Goal: Task Accomplishment & Management: Manage account settings

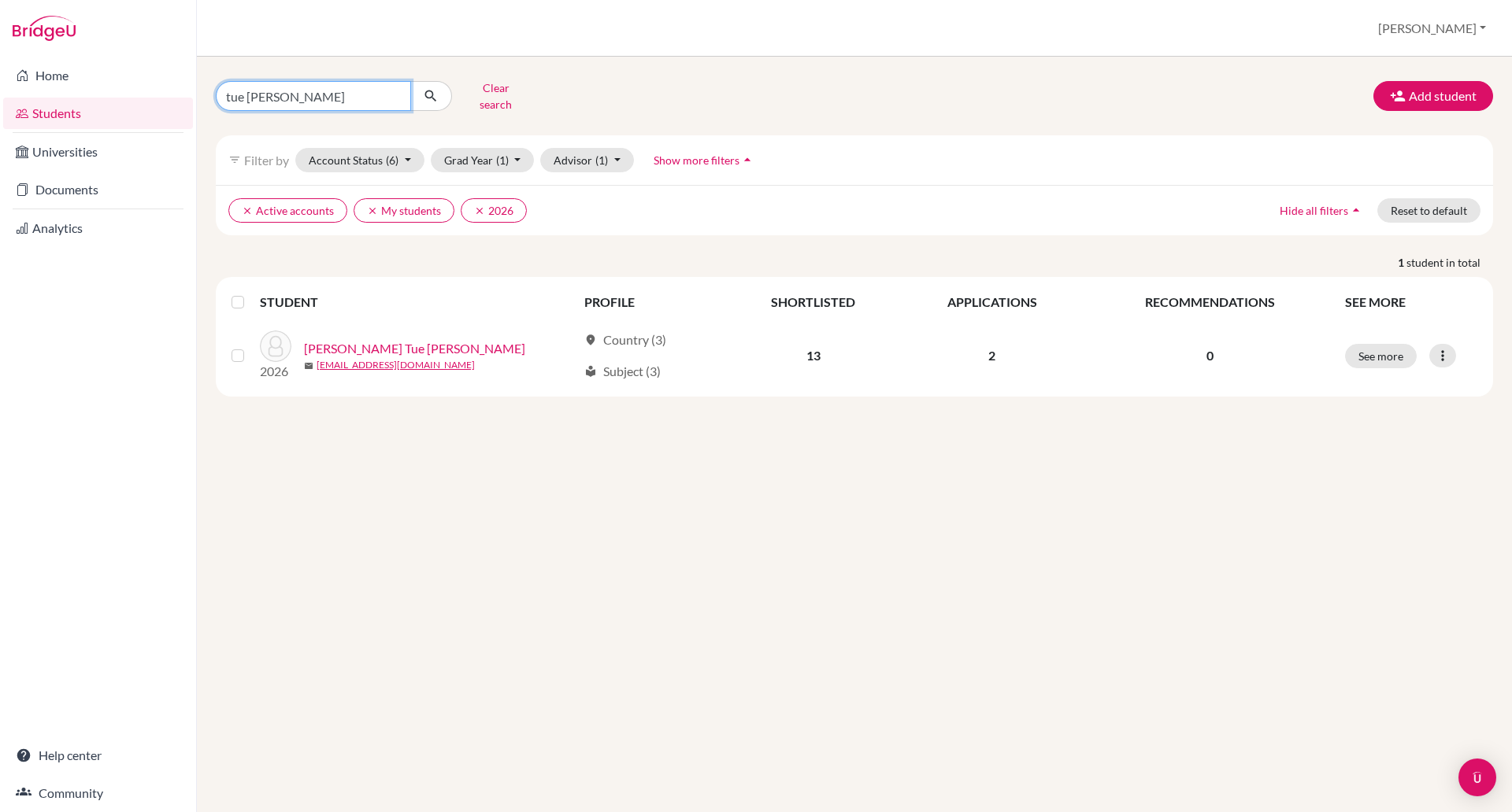
click at [314, 102] on input "tue anh" at bounding box center [313, 95] width 195 height 30
type input "t"
type input "victoria"
click button "submit" at bounding box center [431, 95] width 41 height 30
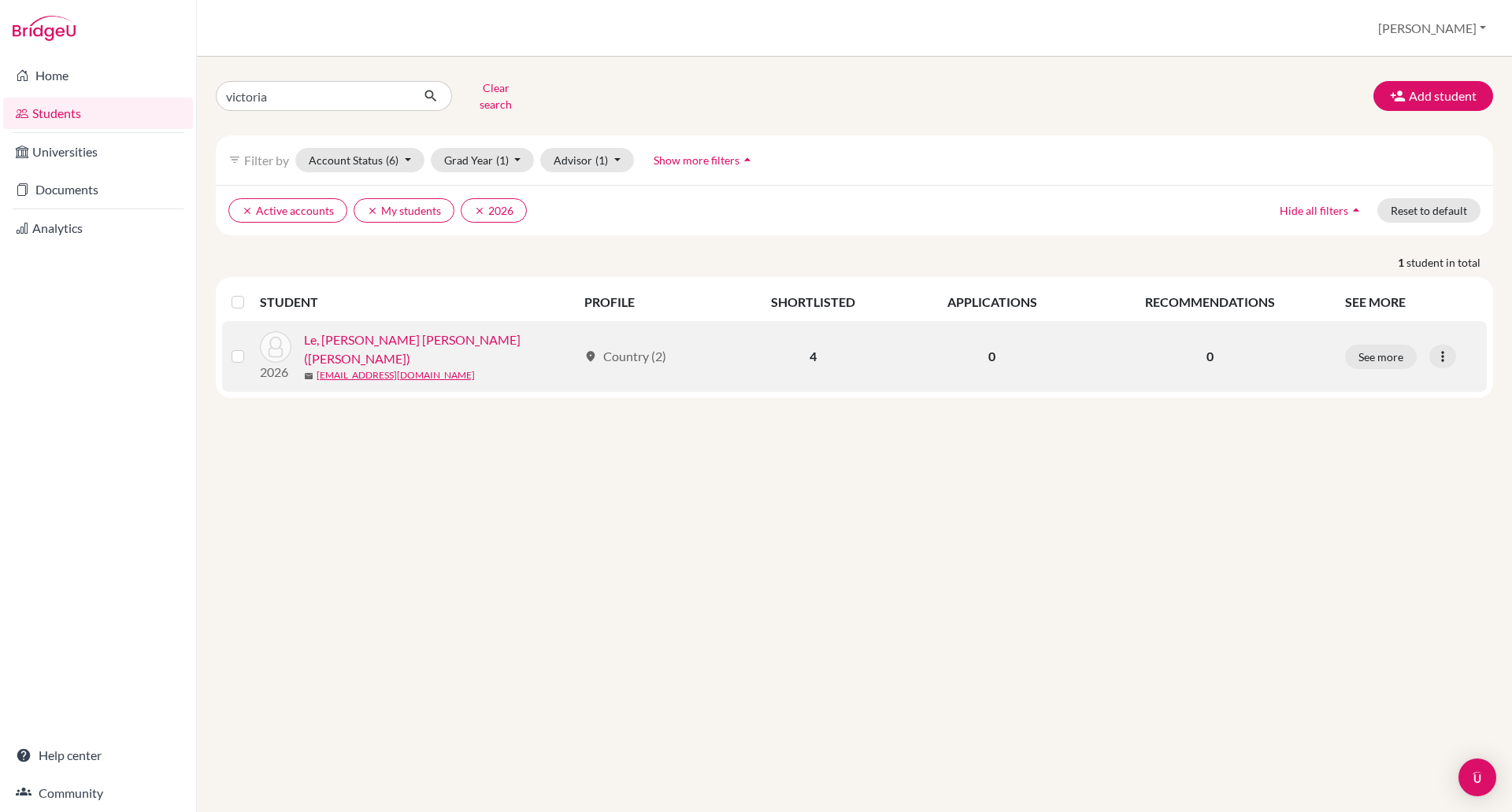
click at [373, 338] on link "Le, Hoang Ngoc Tien (Victoria)" at bounding box center [440, 349] width 273 height 38
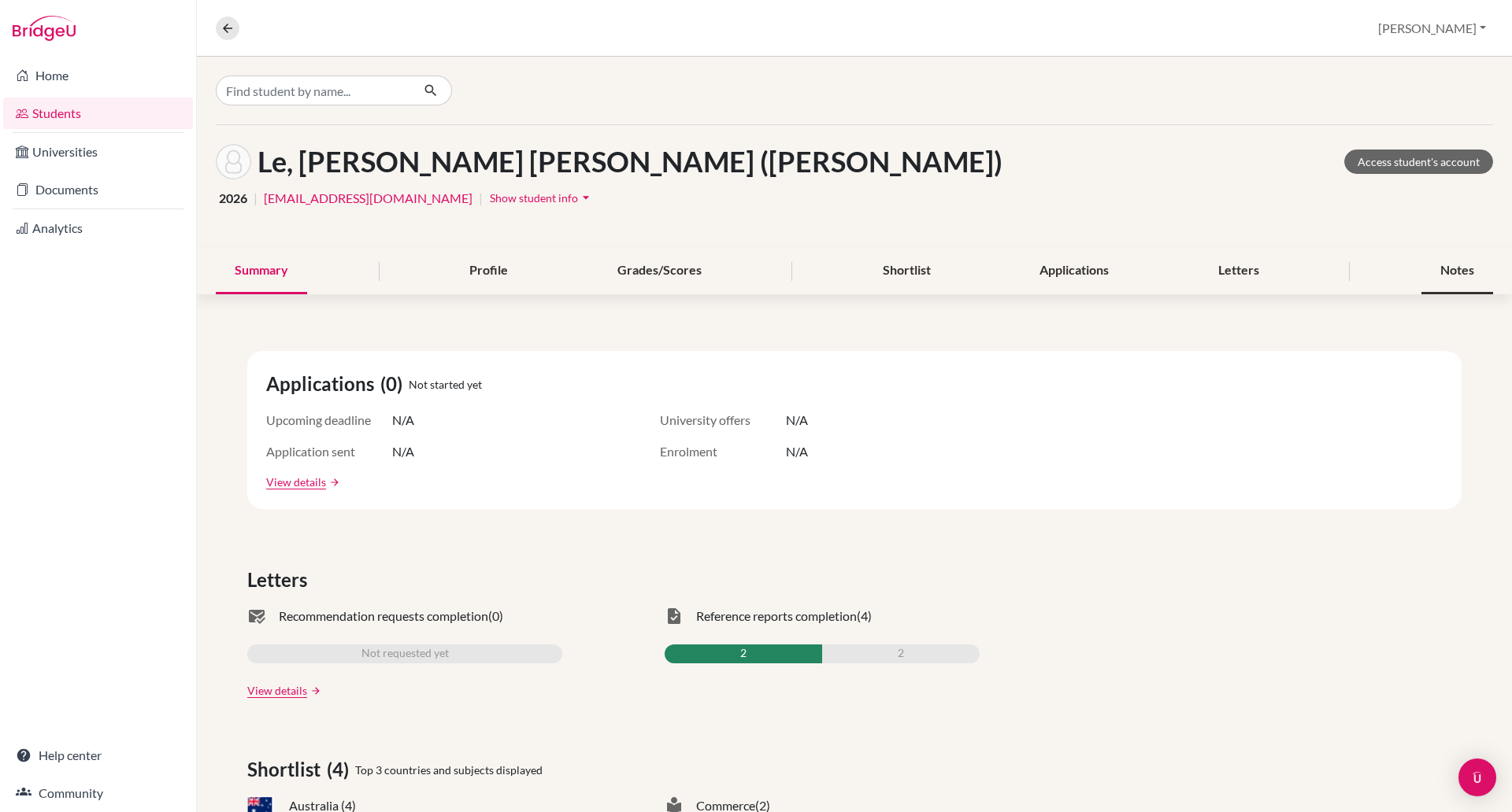
click at [1433, 266] on div "Notes" at bounding box center [1456, 271] width 71 height 46
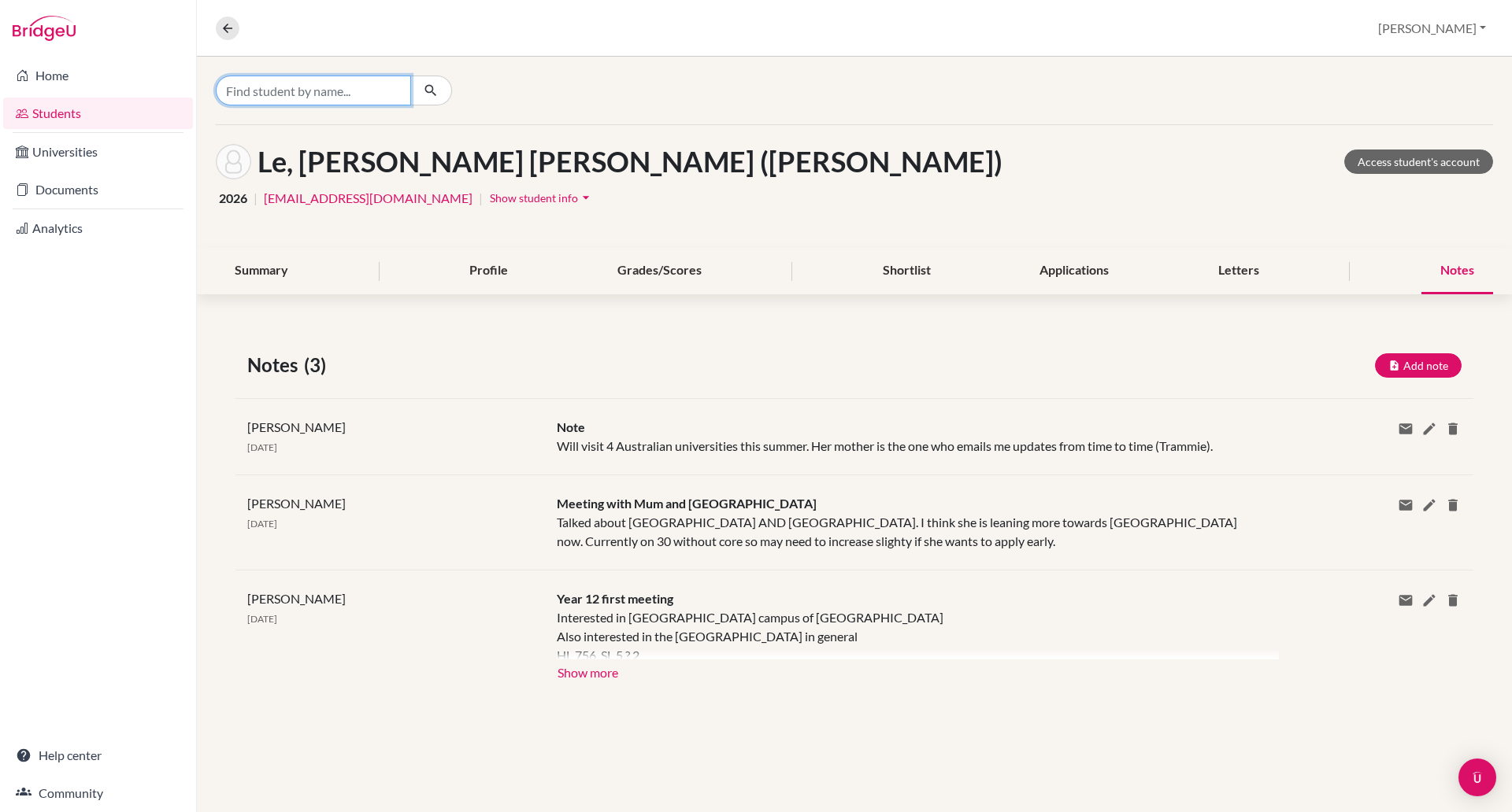
click at [347, 80] on input "Find student by name..." at bounding box center [313, 90] width 195 height 30
type input "helen"
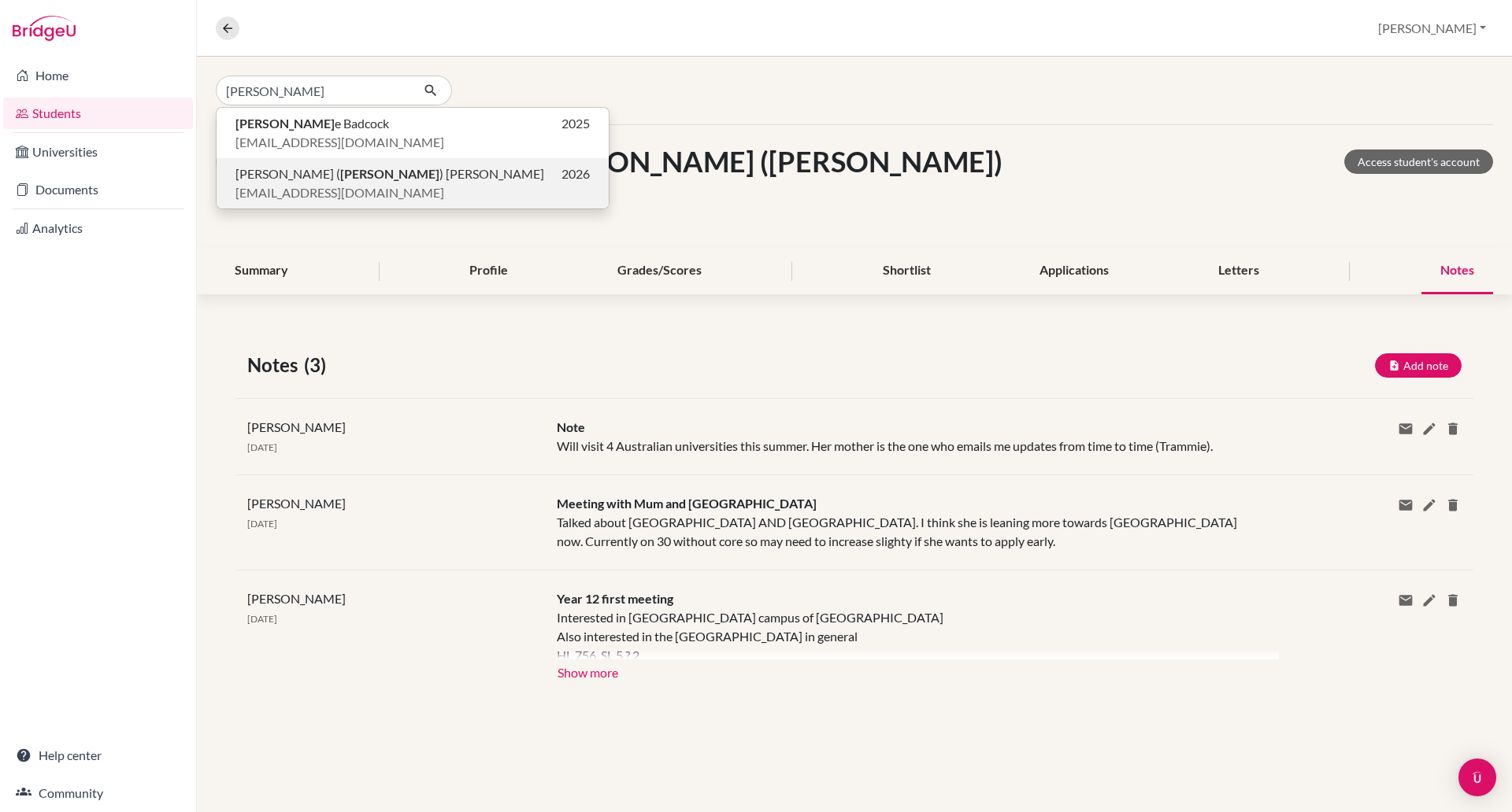
click at [300, 186] on span "hdong@bisvietnam.com" at bounding box center [340, 193] width 208 height 19
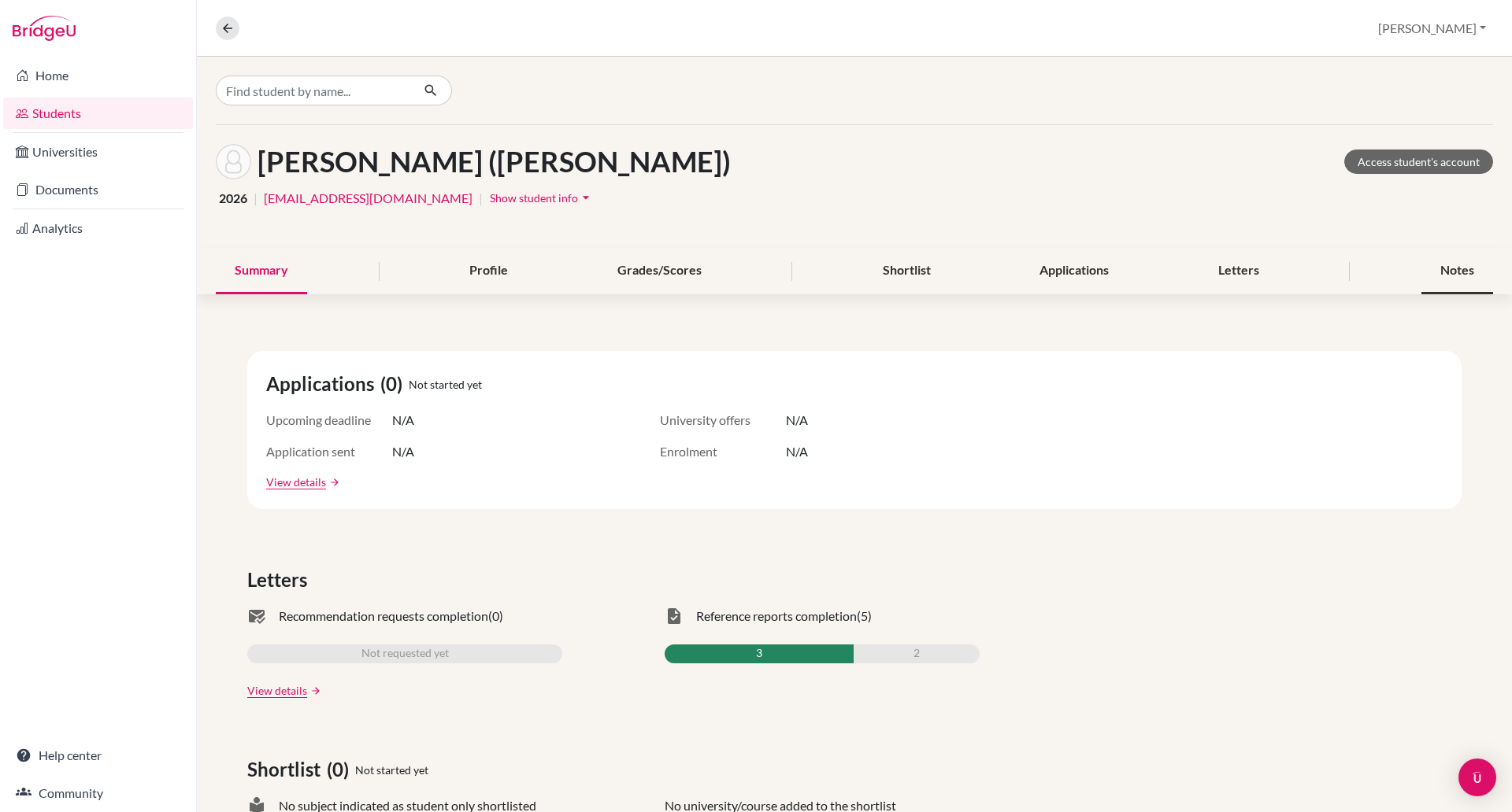
click at [1455, 271] on div "Notes" at bounding box center [1456, 271] width 71 height 46
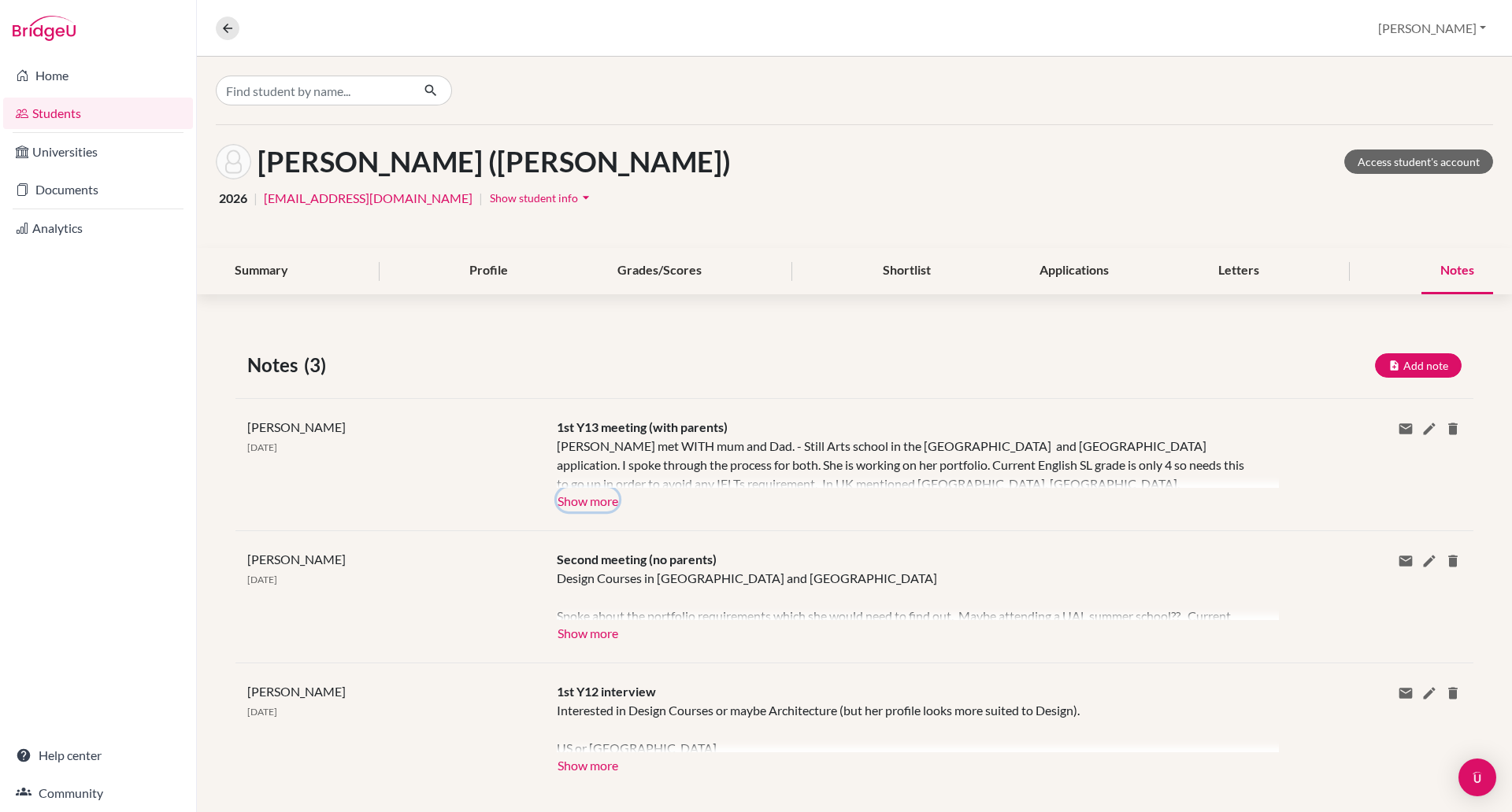
click at [583, 500] on button "Show more" at bounding box center [588, 499] width 62 height 23
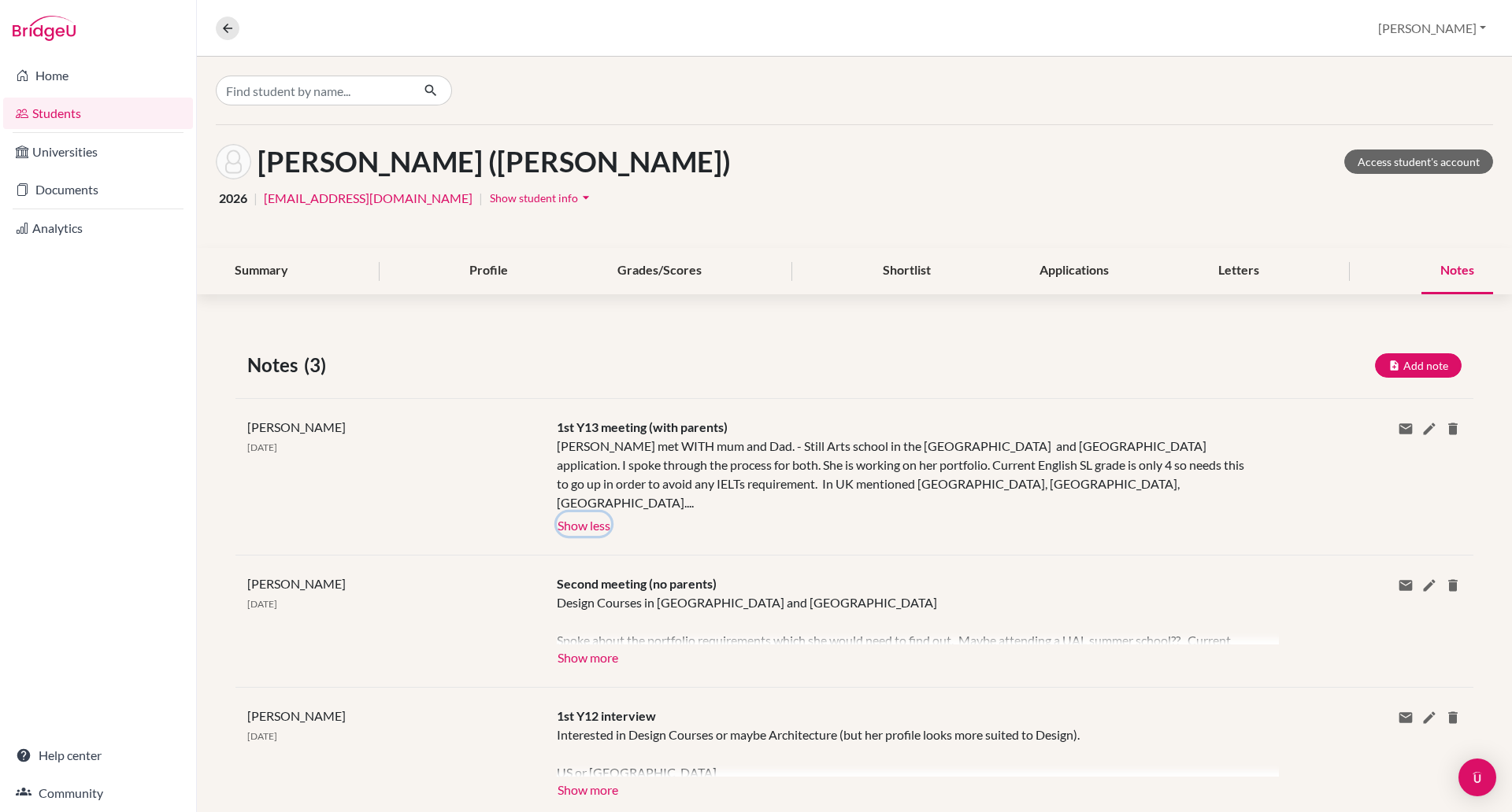
click at [583, 513] on button "Show less" at bounding box center [583, 524] width 54 height 23
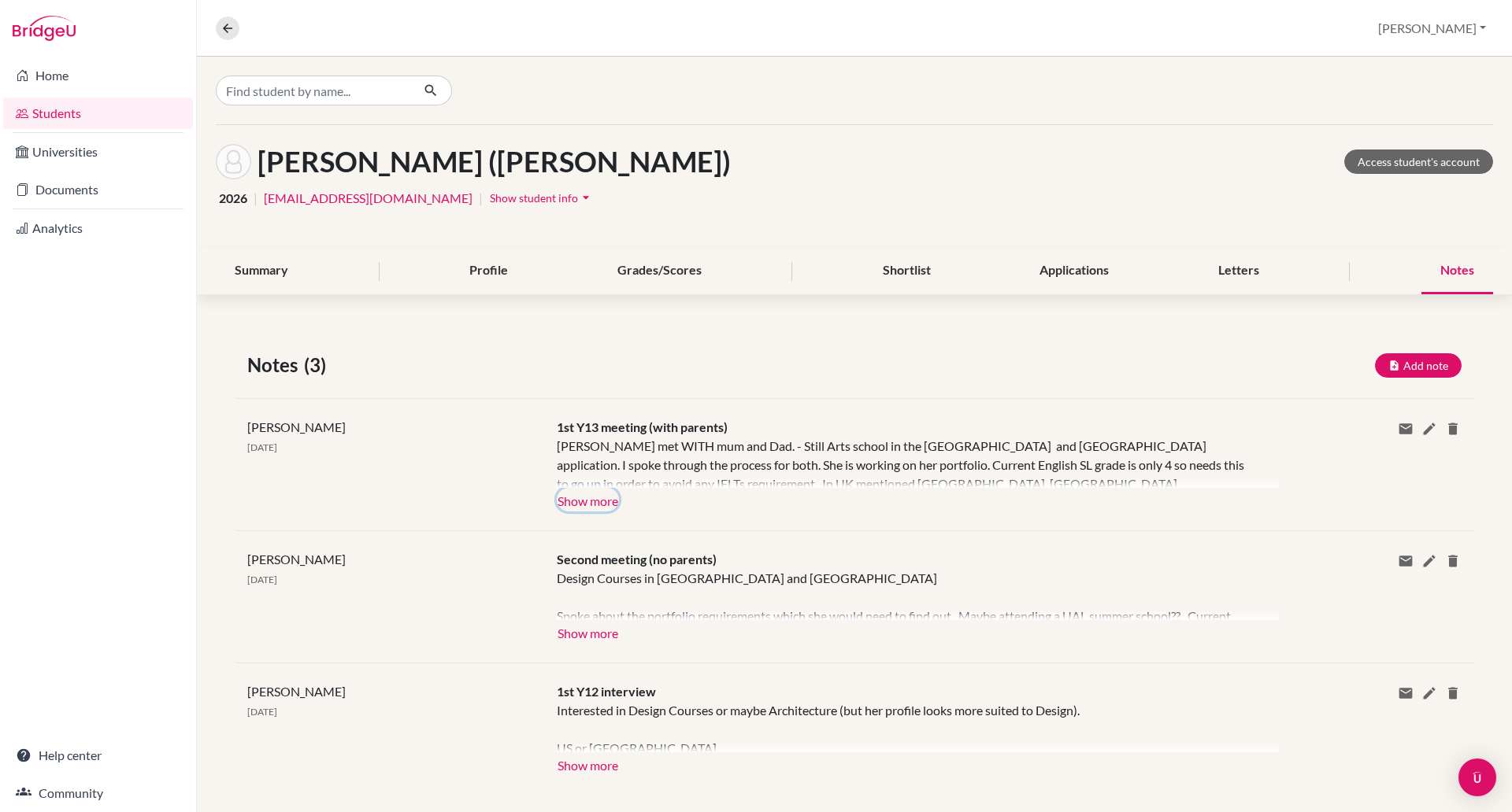
click at [585, 500] on button "Show more" at bounding box center [588, 499] width 62 height 23
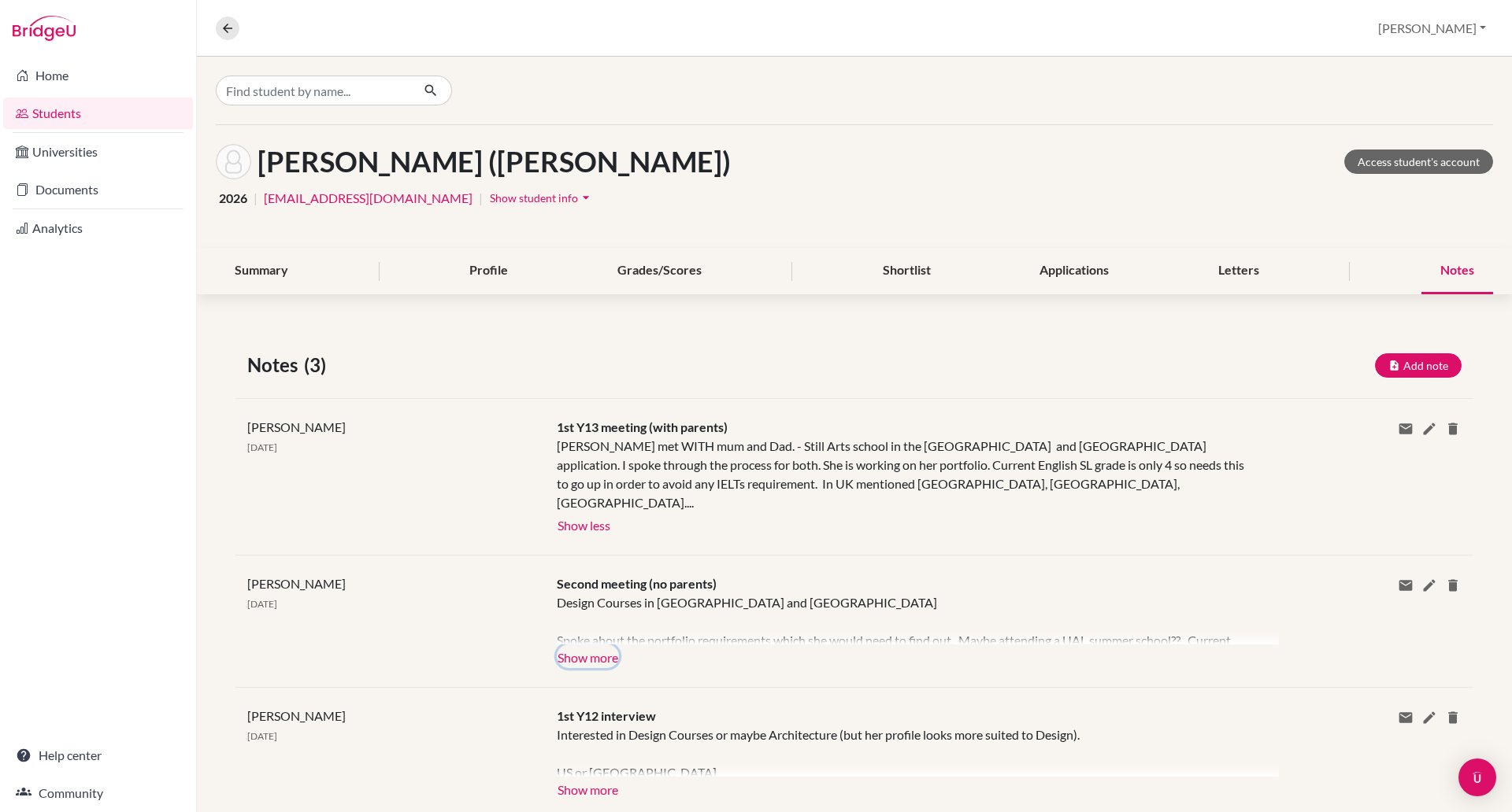
click at [594, 644] on button "Show more" at bounding box center [588, 655] width 62 height 23
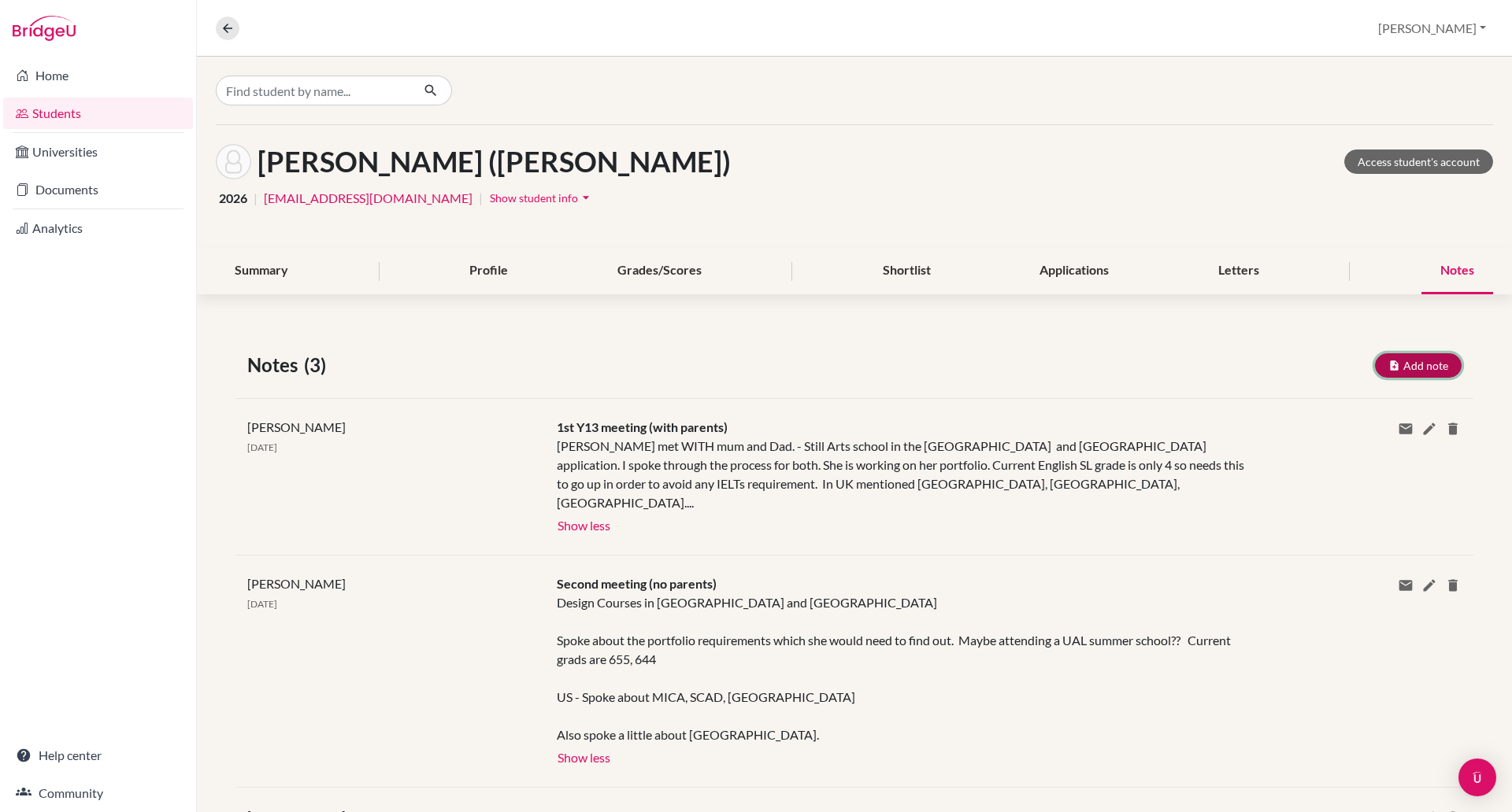
click at [1399, 366] on button "Add note" at bounding box center [1417, 366] width 87 height 24
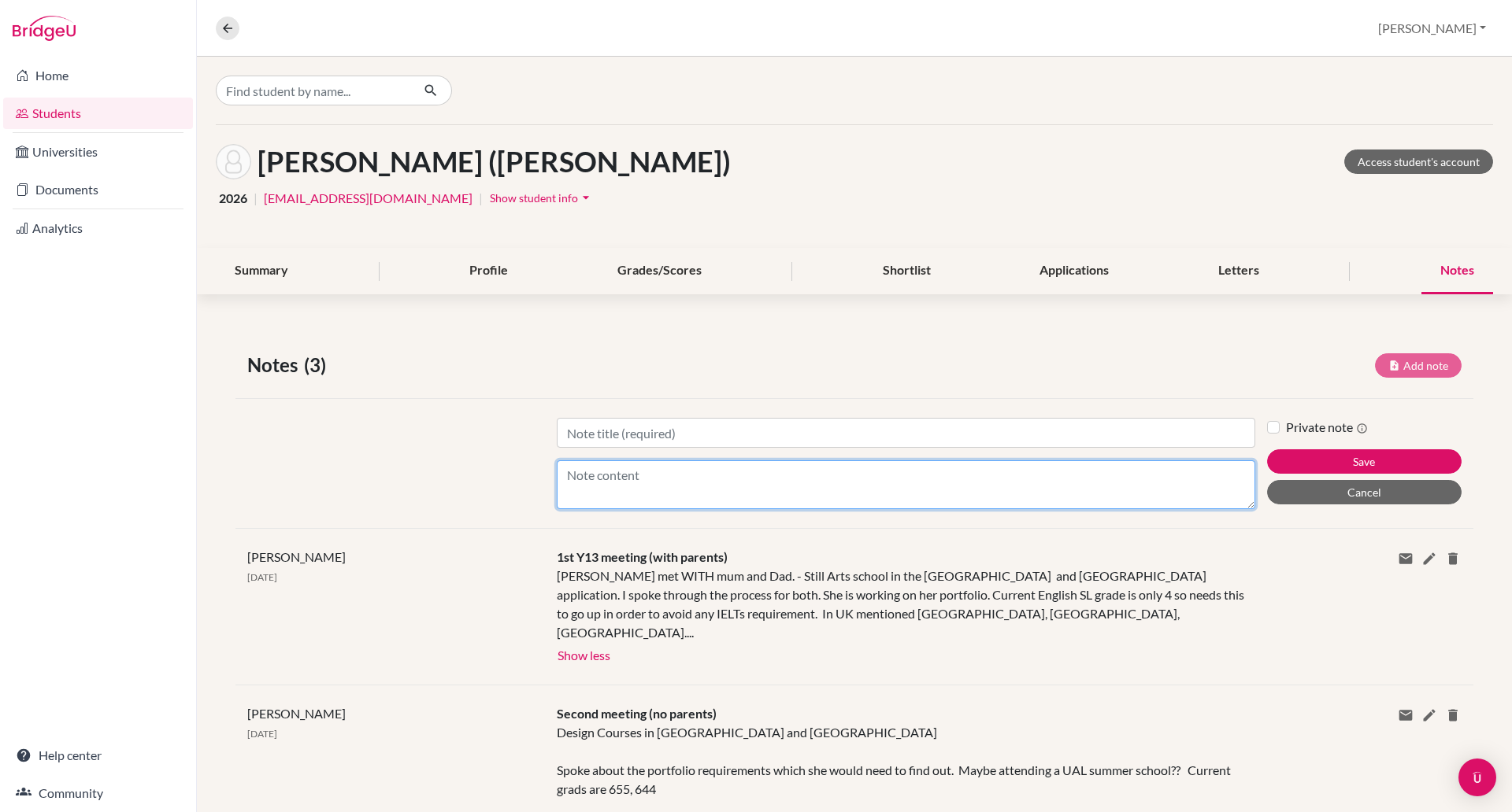
click at [635, 468] on textarea "Content" at bounding box center [906, 484] width 699 height 49
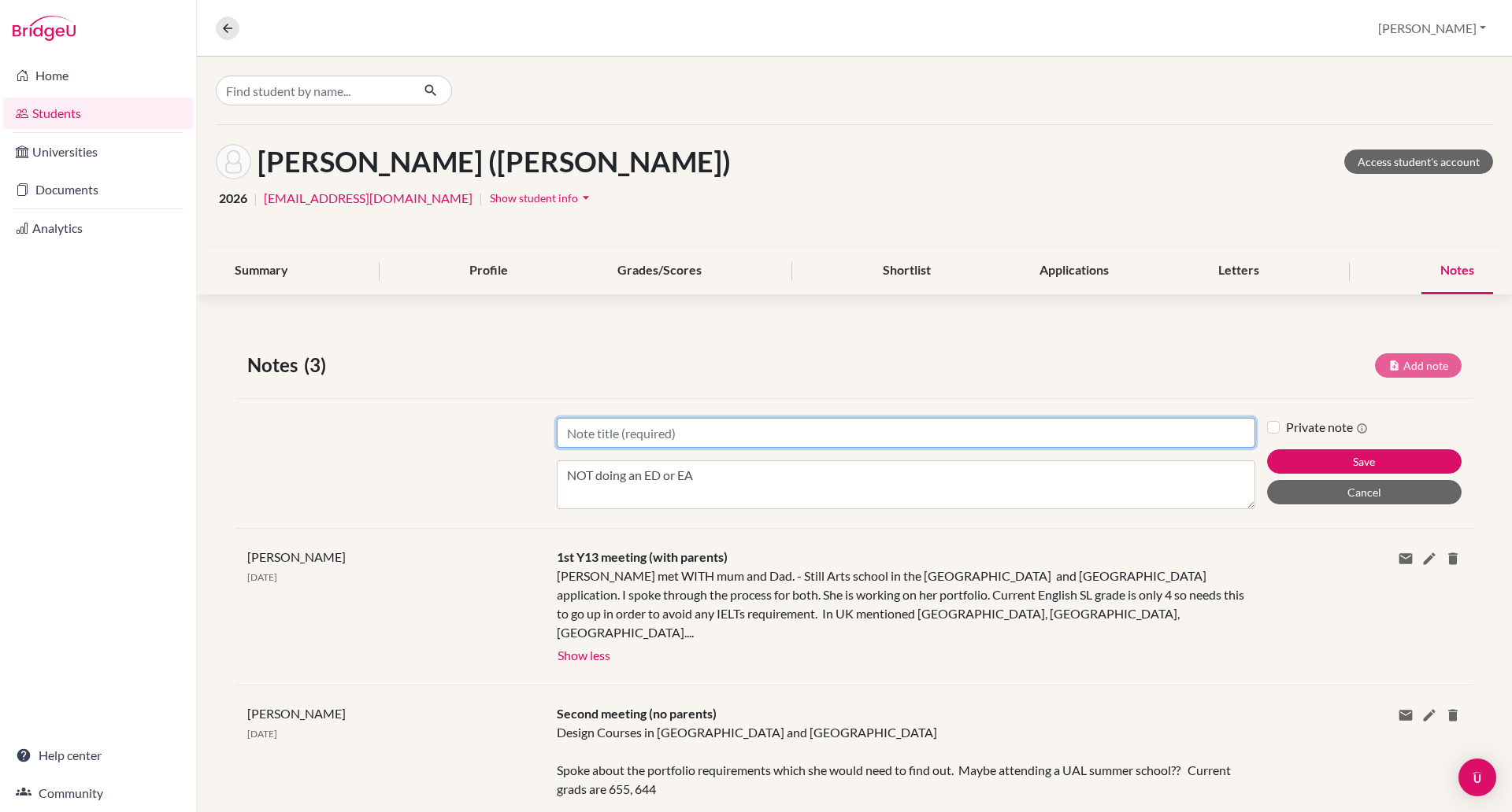
click at [666, 432] on input "Title" at bounding box center [906, 433] width 699 height 30
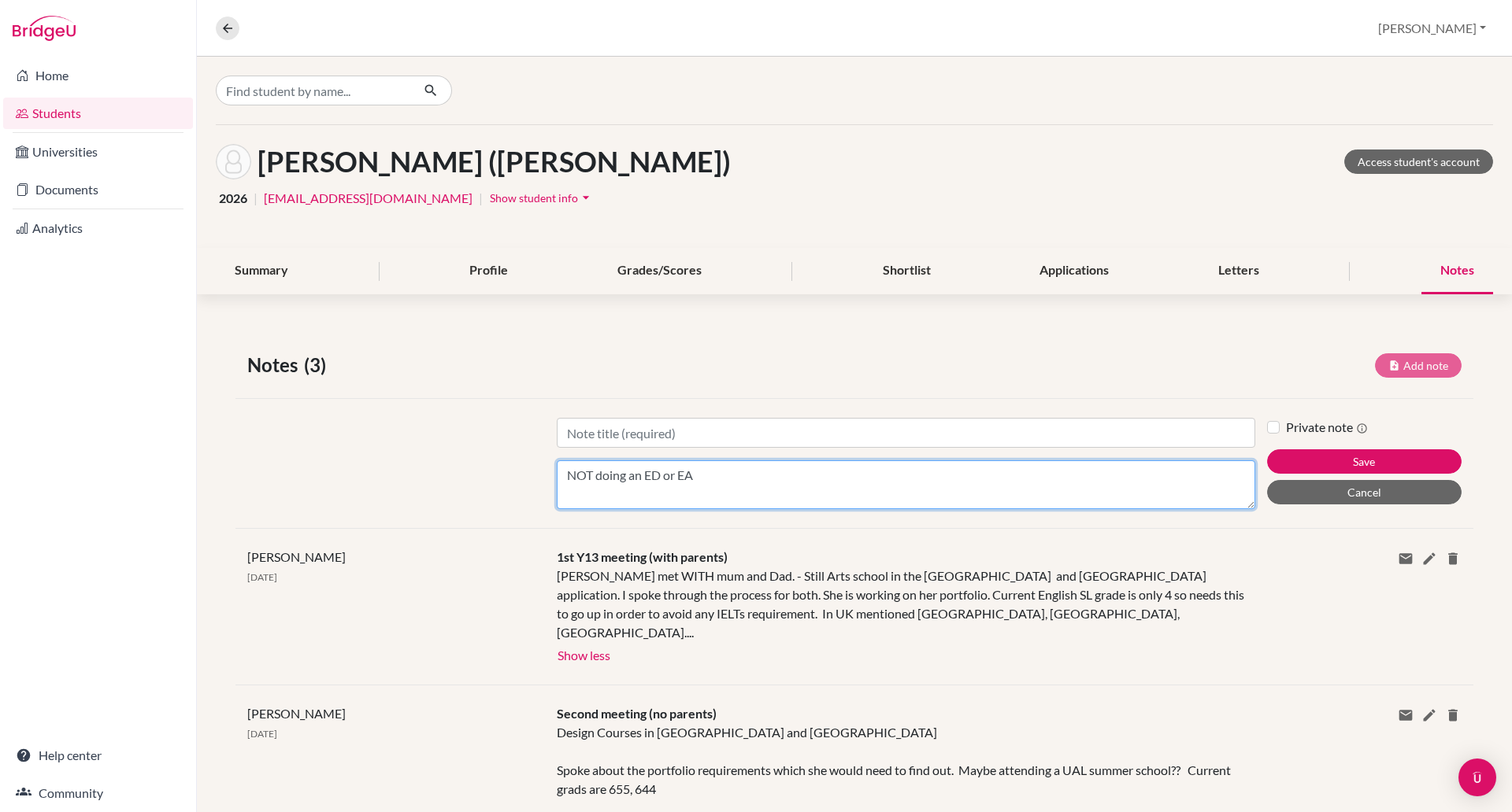
click at [561, 483] on textarea "NOT doing an ED or EA" at bounding box center [906, 484] width 699 height 49
type textarea "UK 1st choice. Also apply to US. NOT doing an ED or EA"
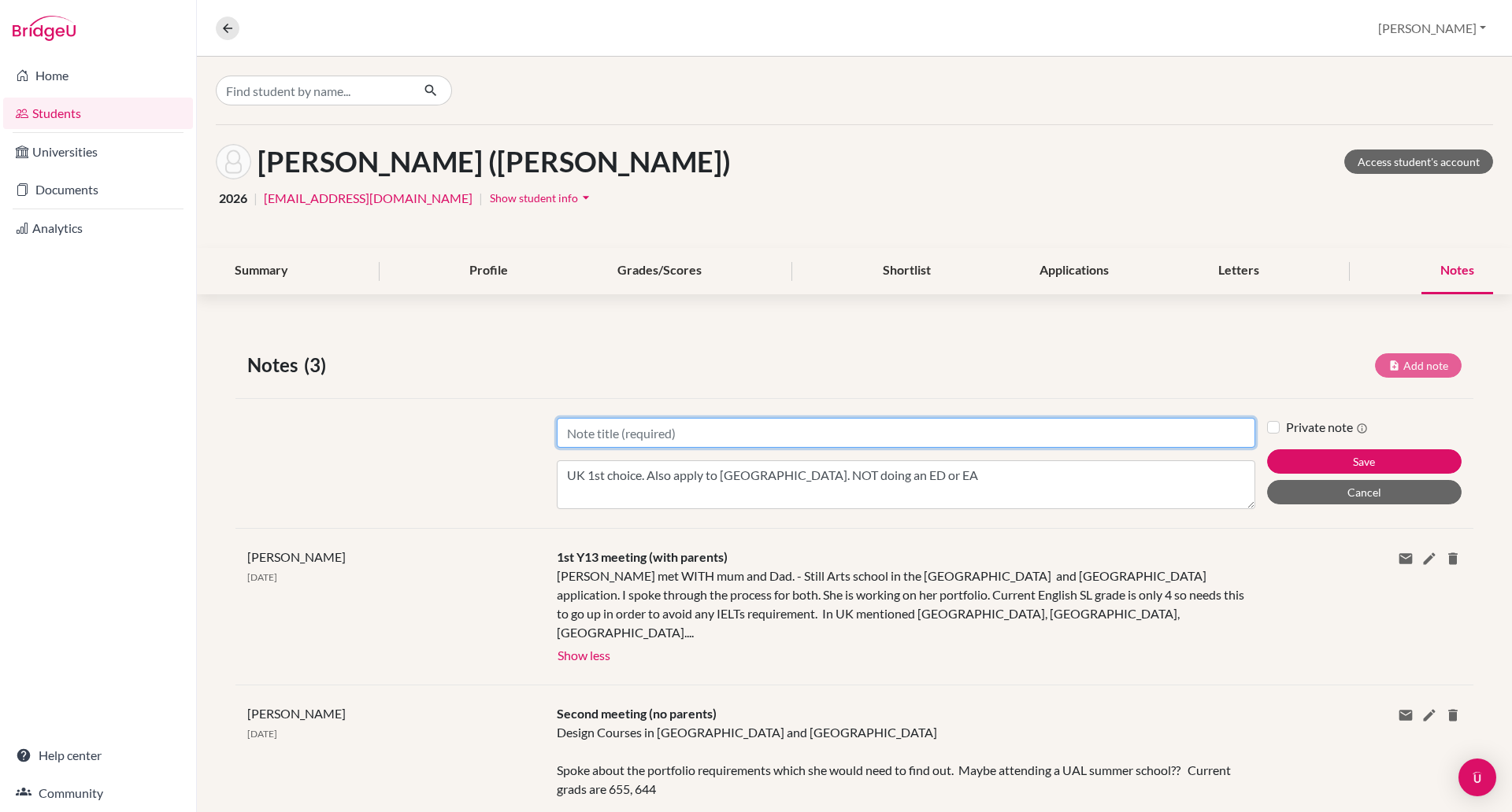
click at [583, 440] on input "Title" at bounding box center [906, 433] width 699 height 30
type input "Meeting"
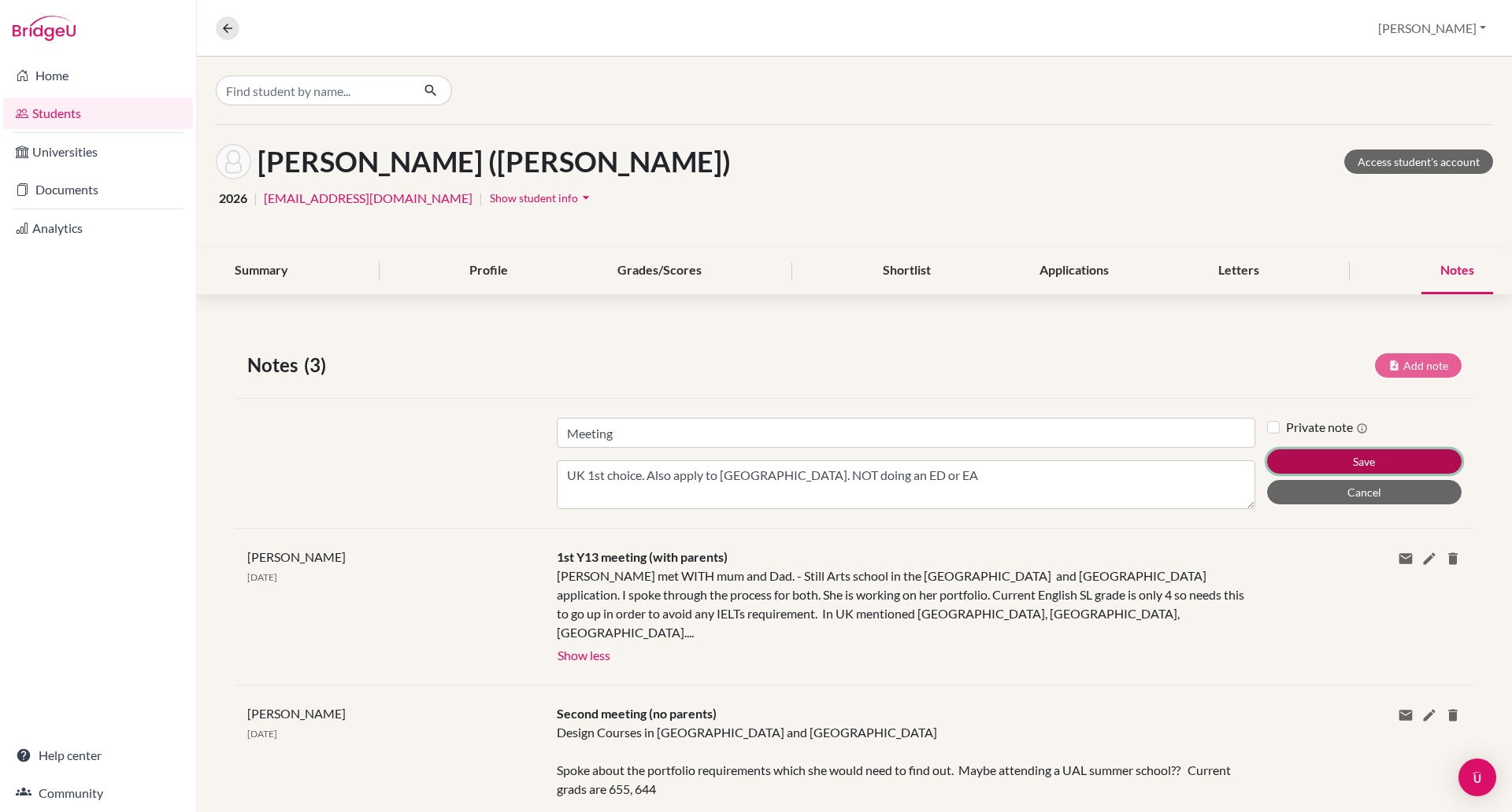
click at [1350, 462] on button "Save" at bounding box center [1364, 461] width 194 height 24
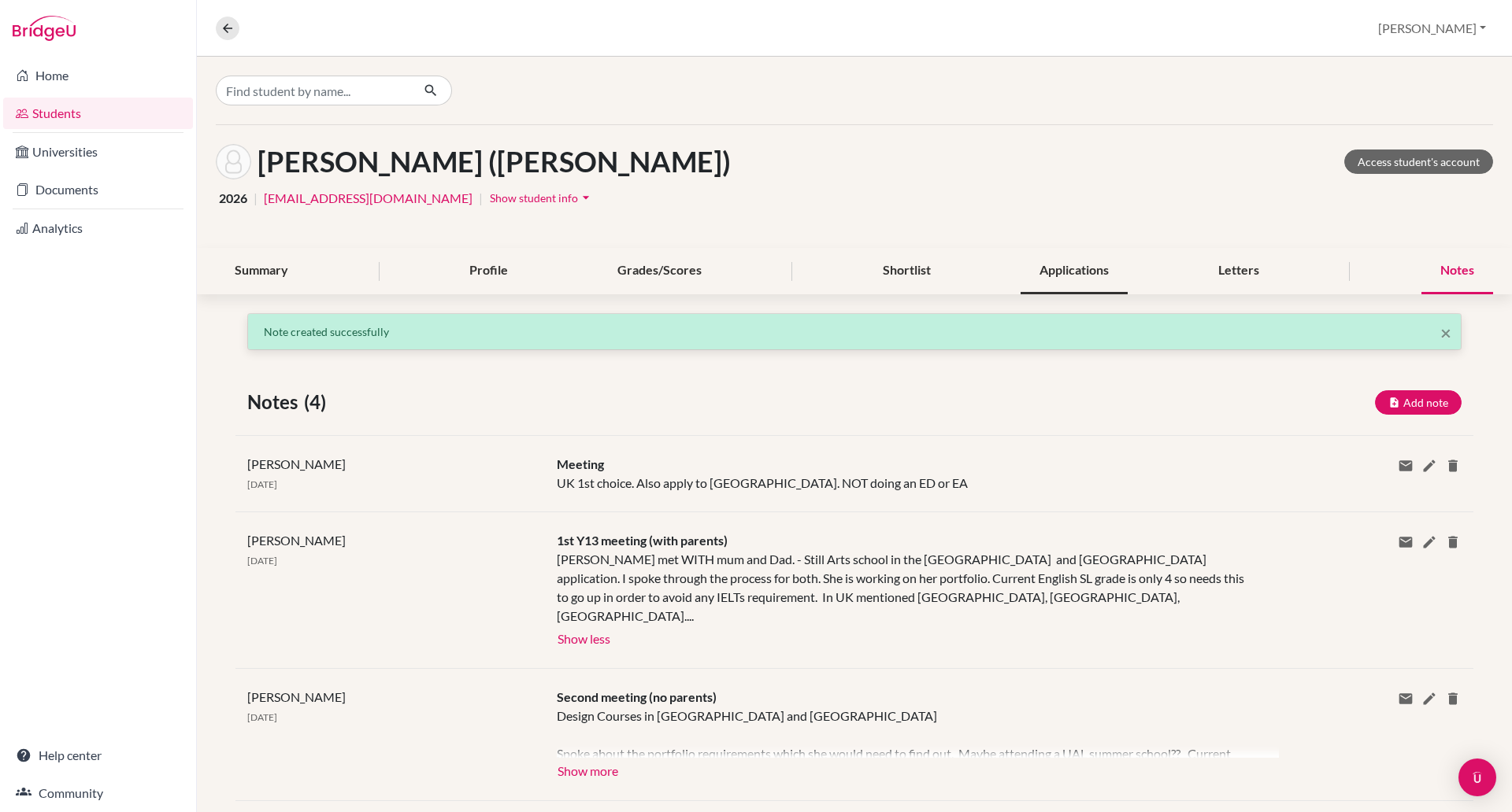
click at [1064, 268] on div "Applications" at bounding box center [1074, 271] width 107 height 46
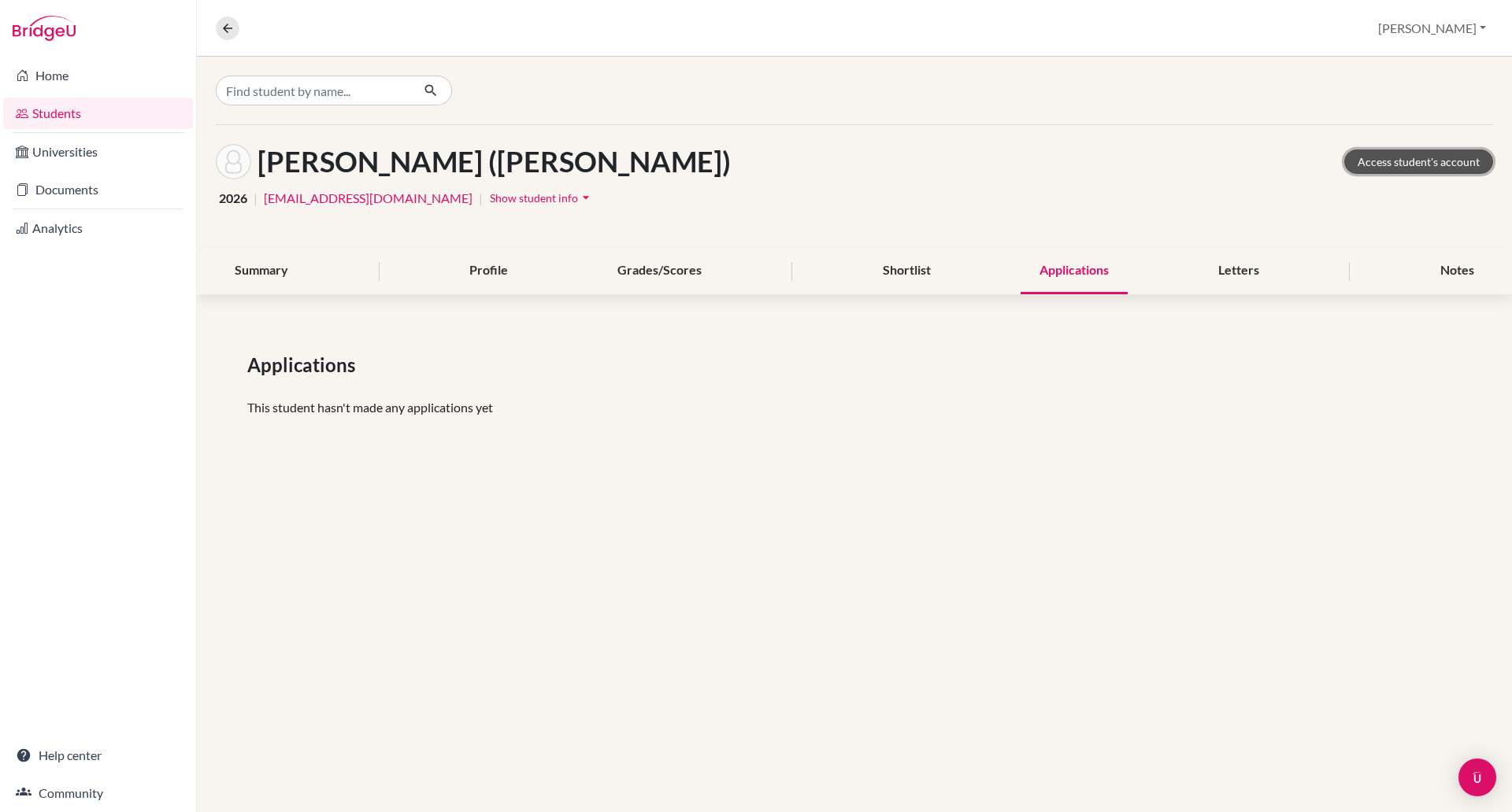
click at [1412, 159] on link "Access student's account" at bounding box center [1418, 162] width 149 height 24
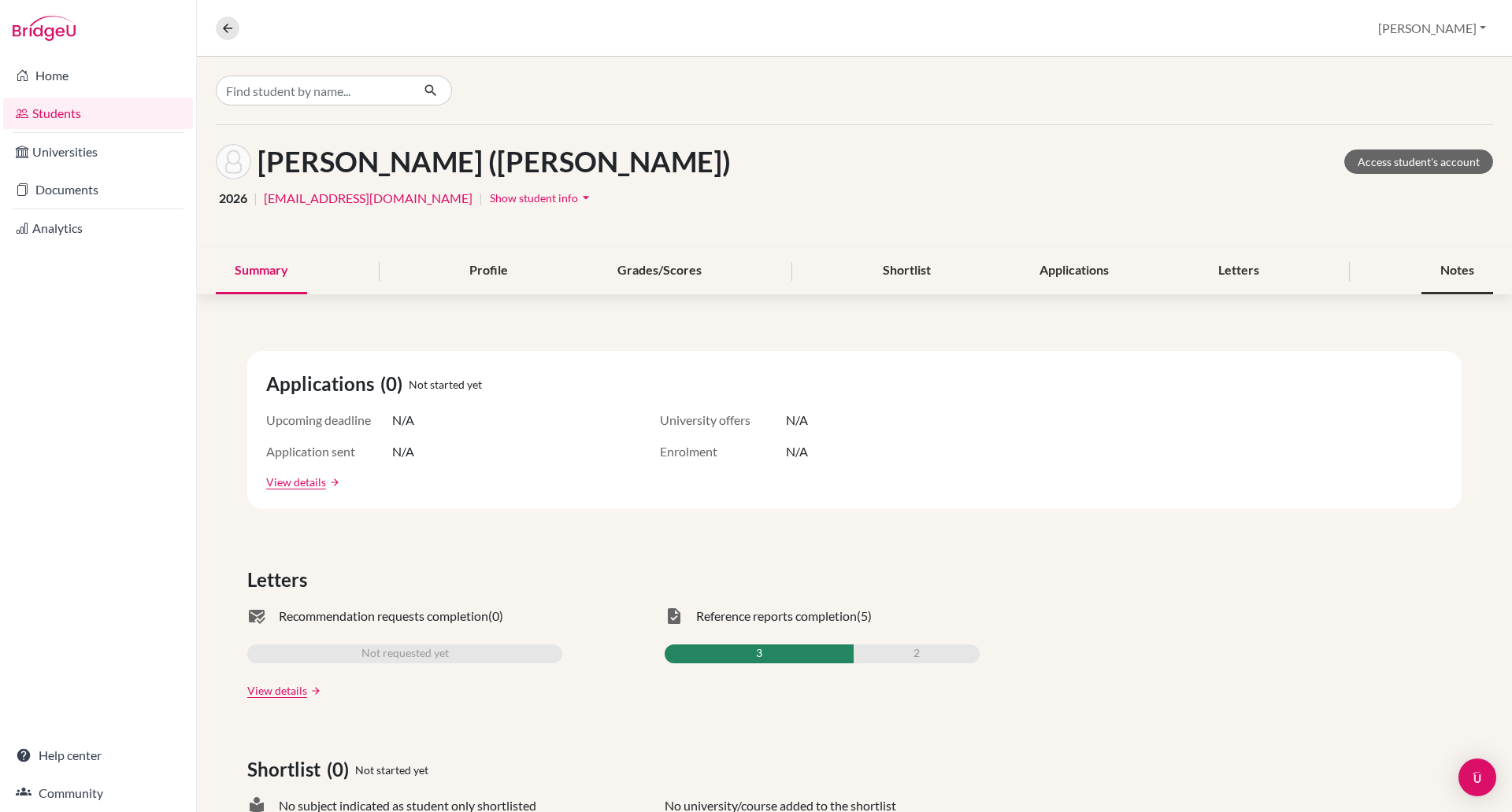
click at [1458, 268] on div "Notes" at bounding box center [1456, 271] width 71 height 46
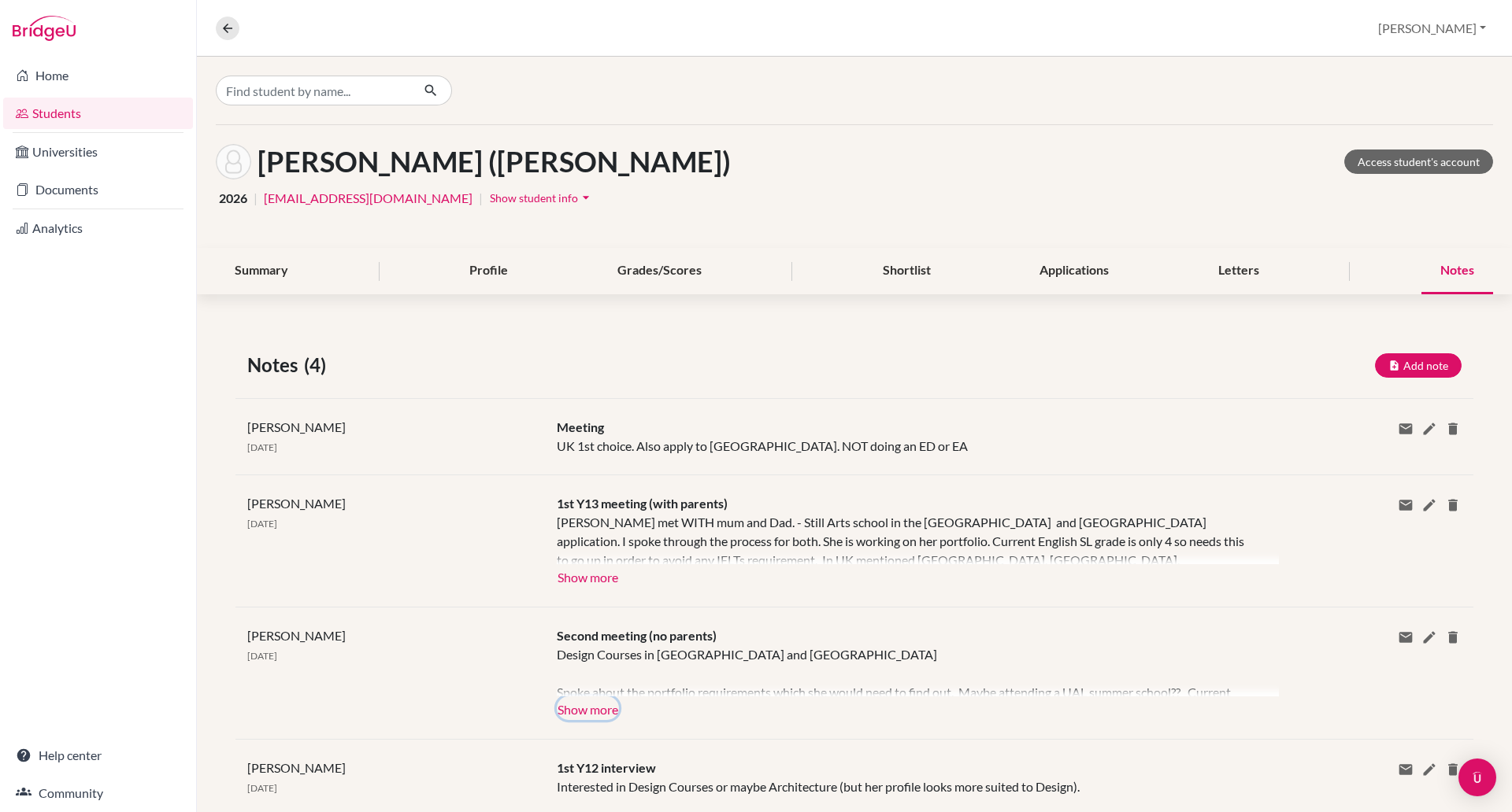
click at [578, 708] on button "Show more" at bounding box center [588, 708] width 62 height 23
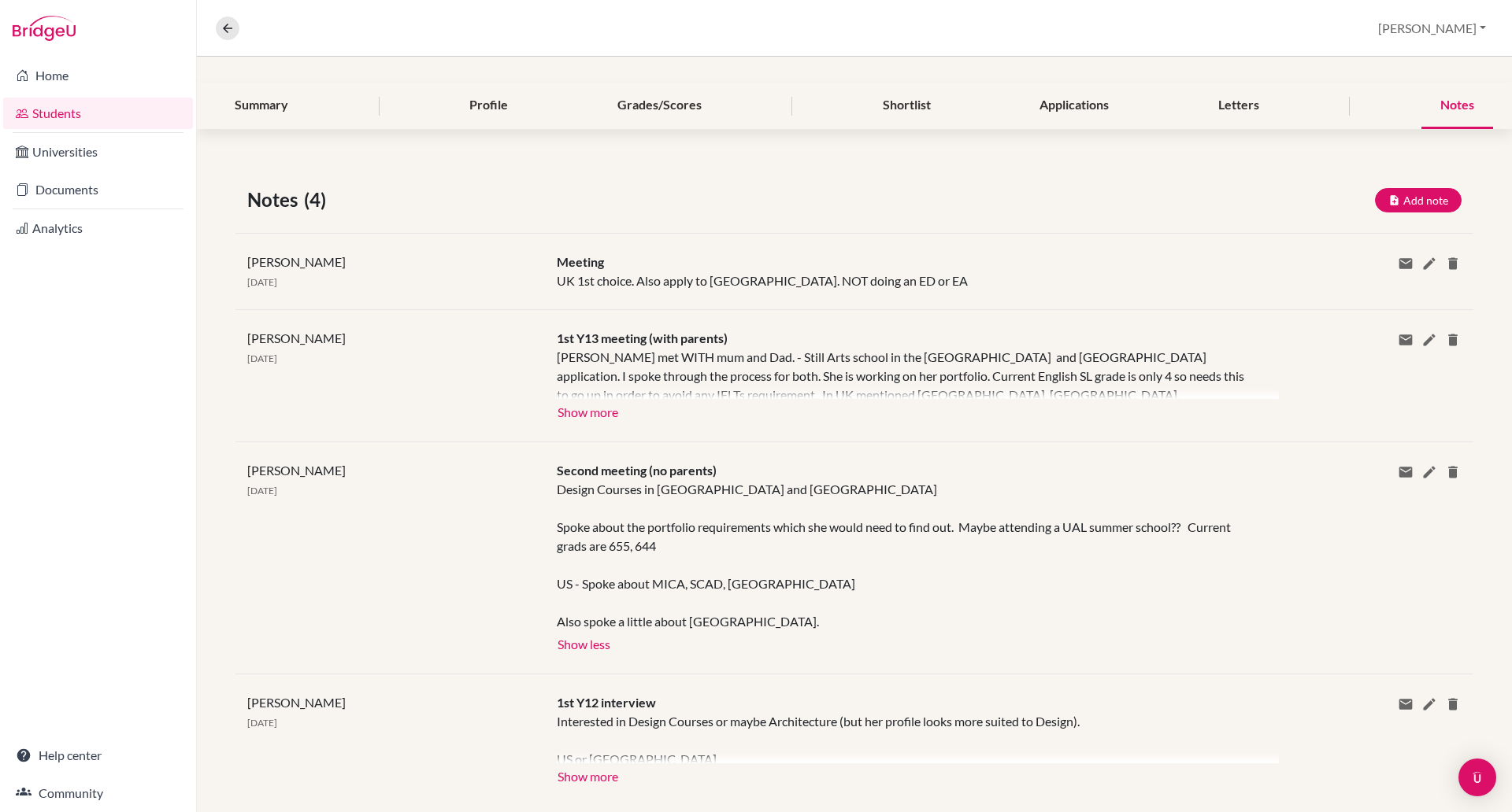
scroll to position [196, 0]
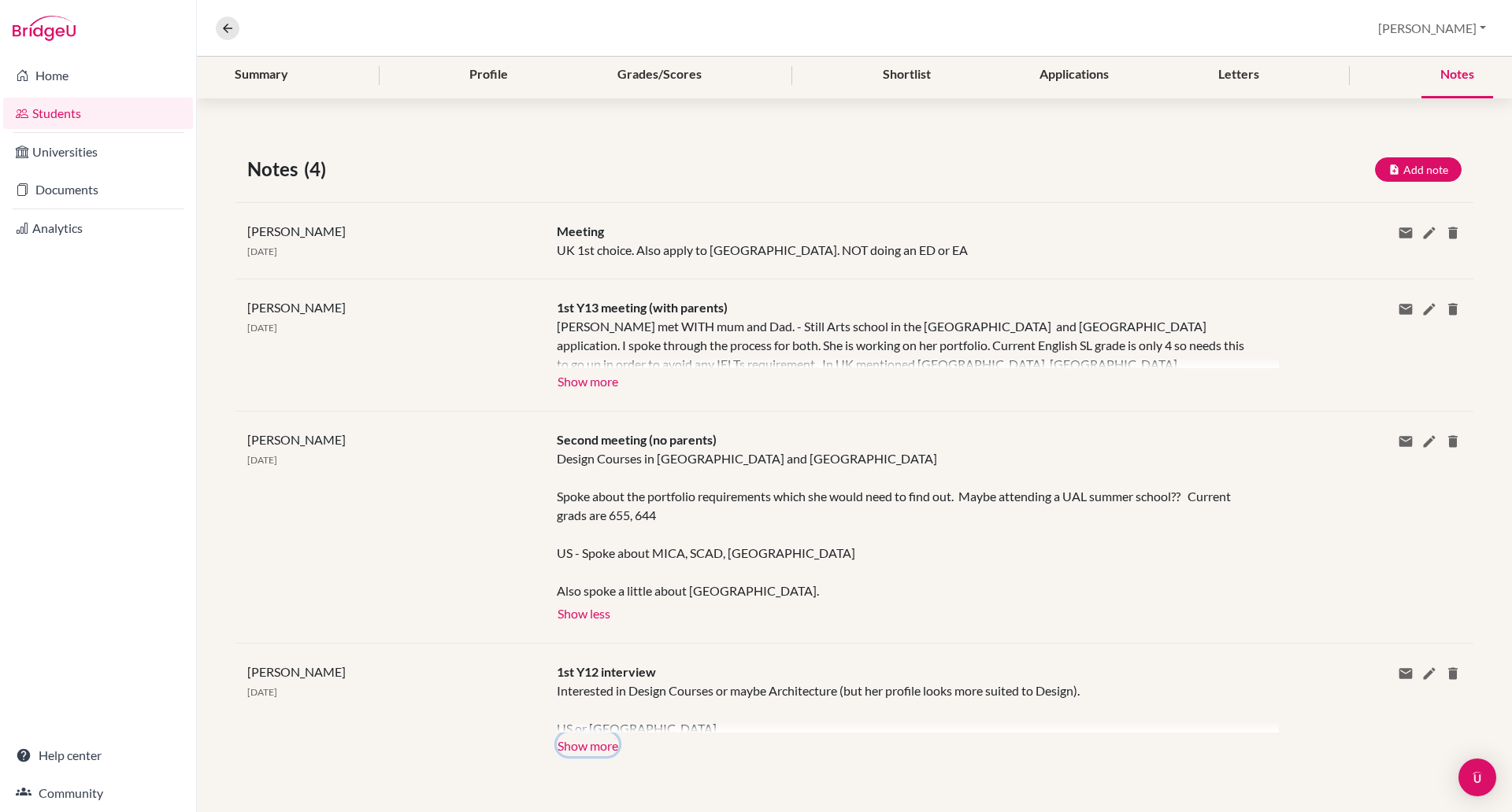
click at [578, 745] on button "Show more" at bounding box center [588, 744] width 62 height 23
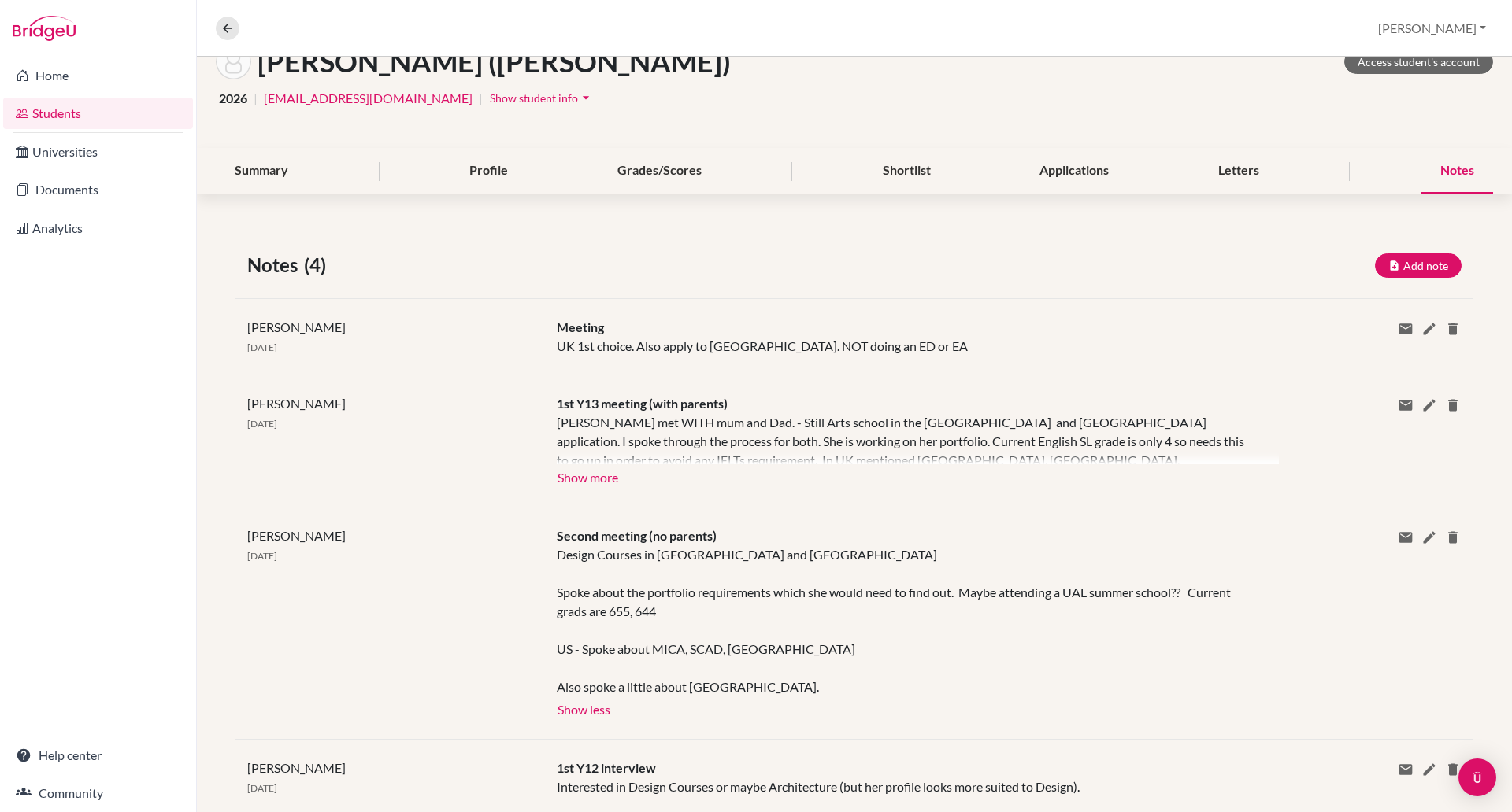
scroll to position [78, 0]
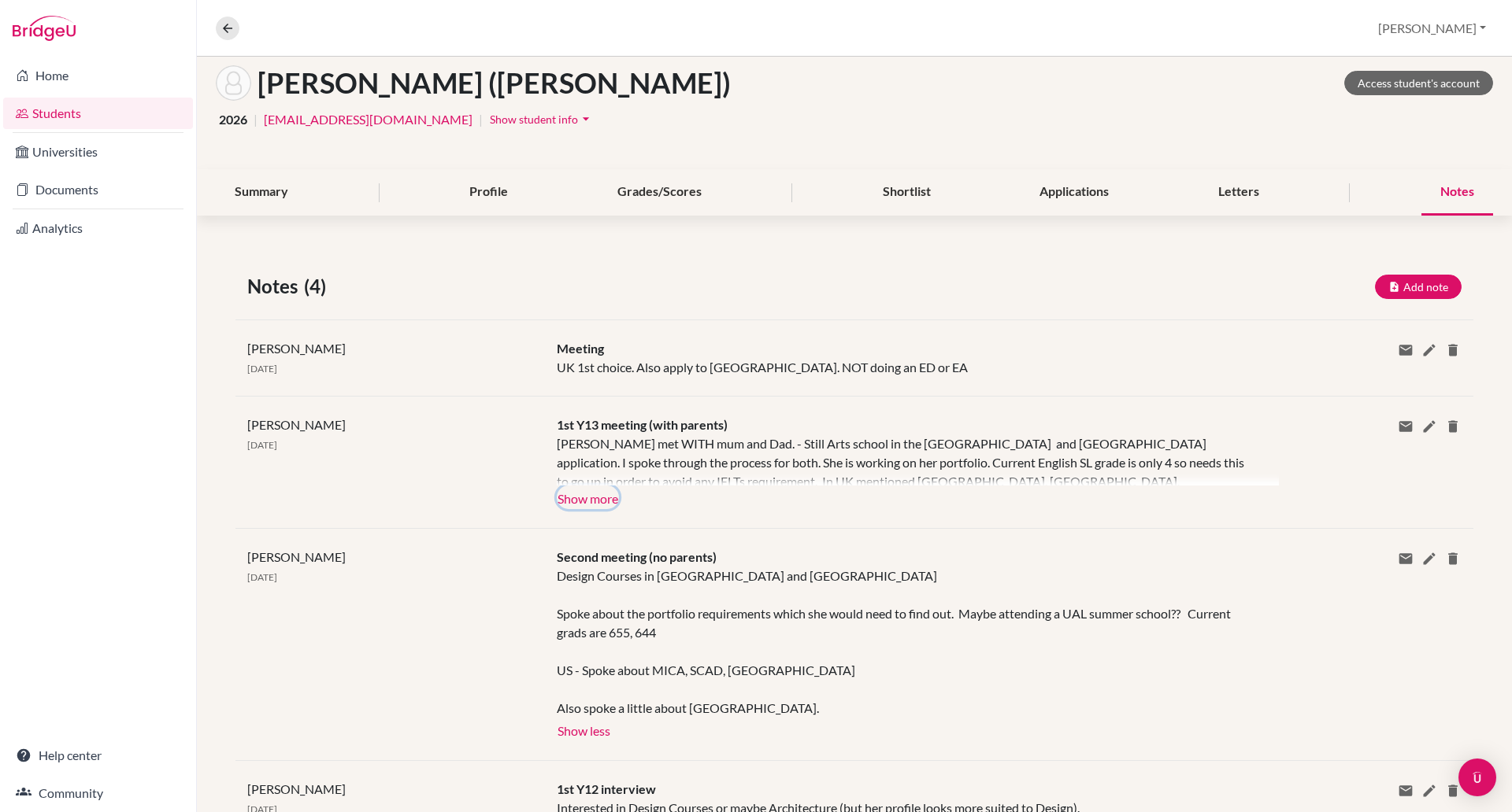
click at [572, 499] on button "Show more" at bounding box center [588, 497] width 62 height 23
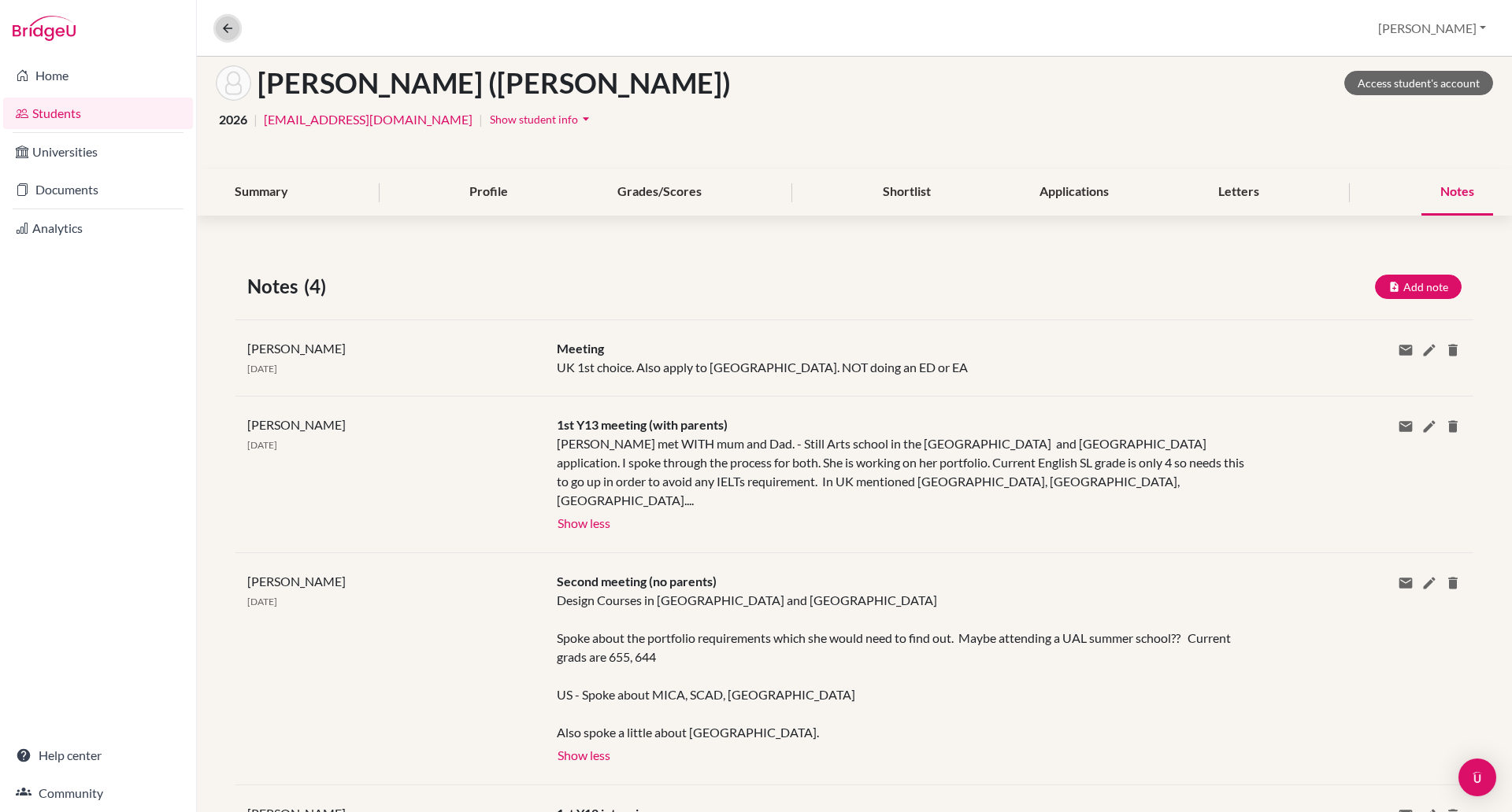
click at [225, 28] on icon at bounding box center [227, 28] width 14 height 14
click at [225, 28] on div "Overview Student details Paul Profile School Settings Log out" at bounding box center [855, 28] width 1315 height 57
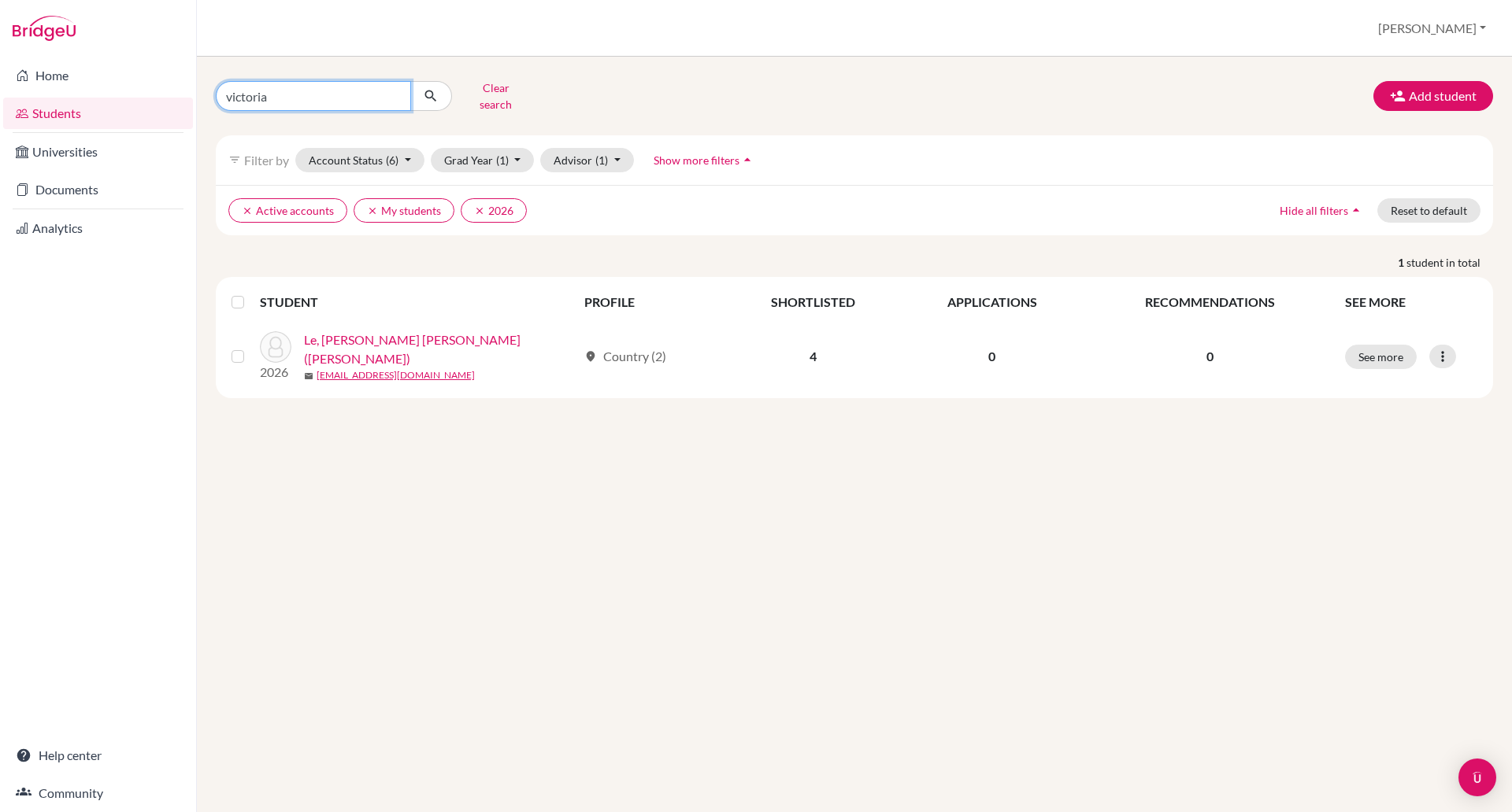
click at [291, 96] on input "victoria" at bounding box center [313, 95] width 195 height 30
type input "v"
type input "browny"
click button "submit" at bounding box center [431, 95] width 41 height 30
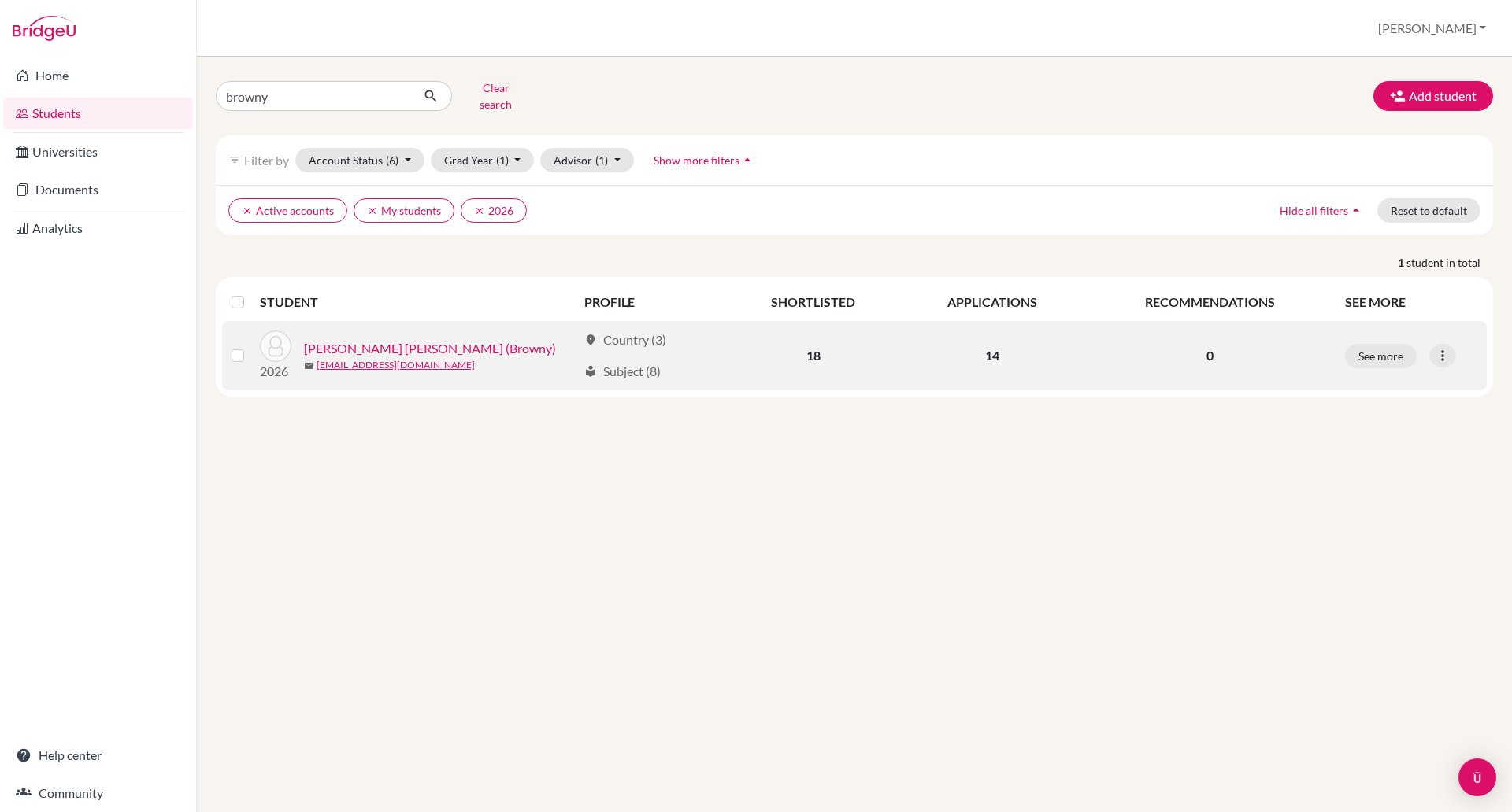
click at [403, 339] on link "[PERSON_NAME] [PERSON_NAME] (Browny)" at bounding box center [429, 348] width 252 height 19
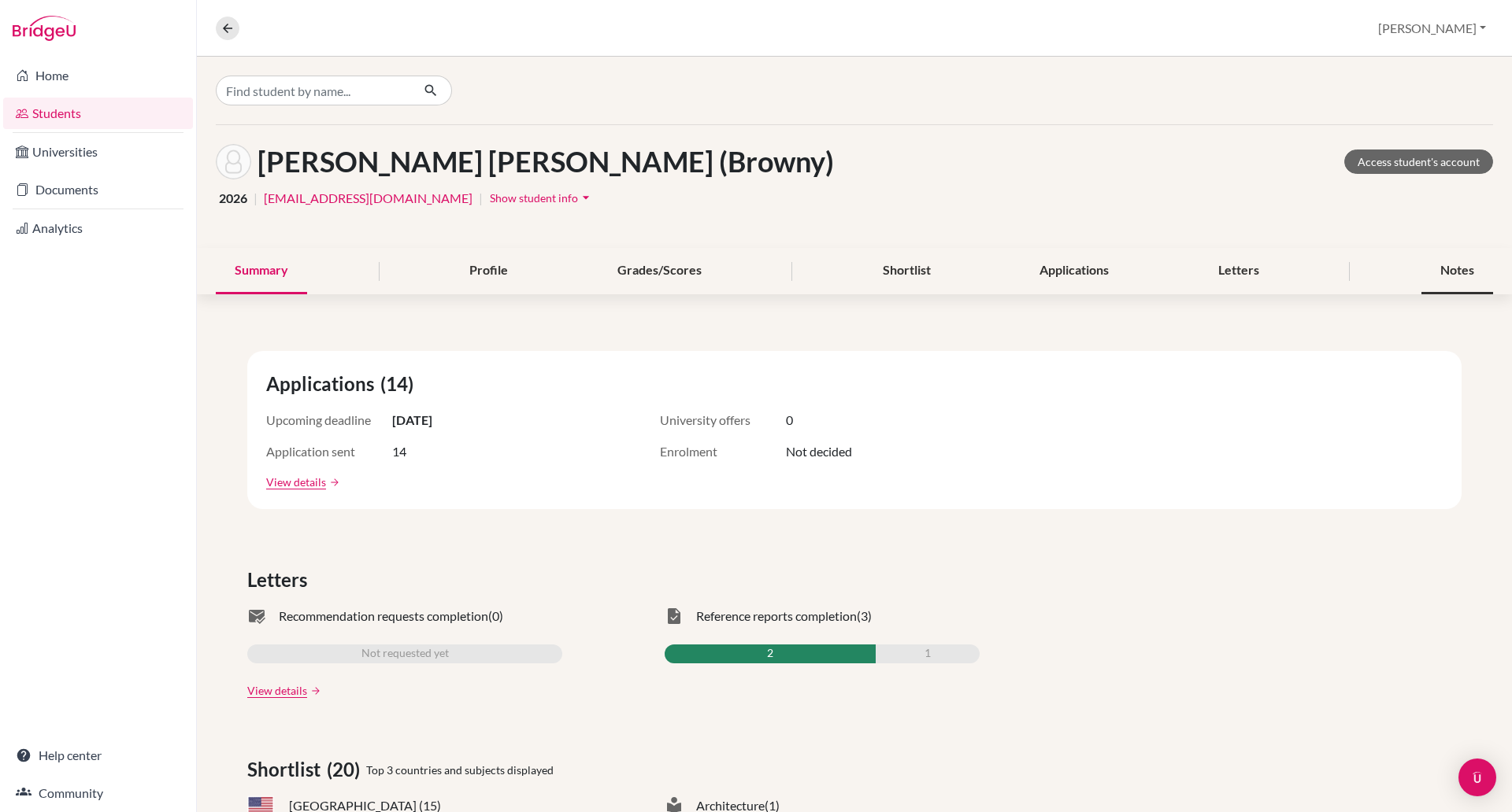
click at [1428, 264] on div "Notes" at bounding box center [1456, 271] width 71 height 46
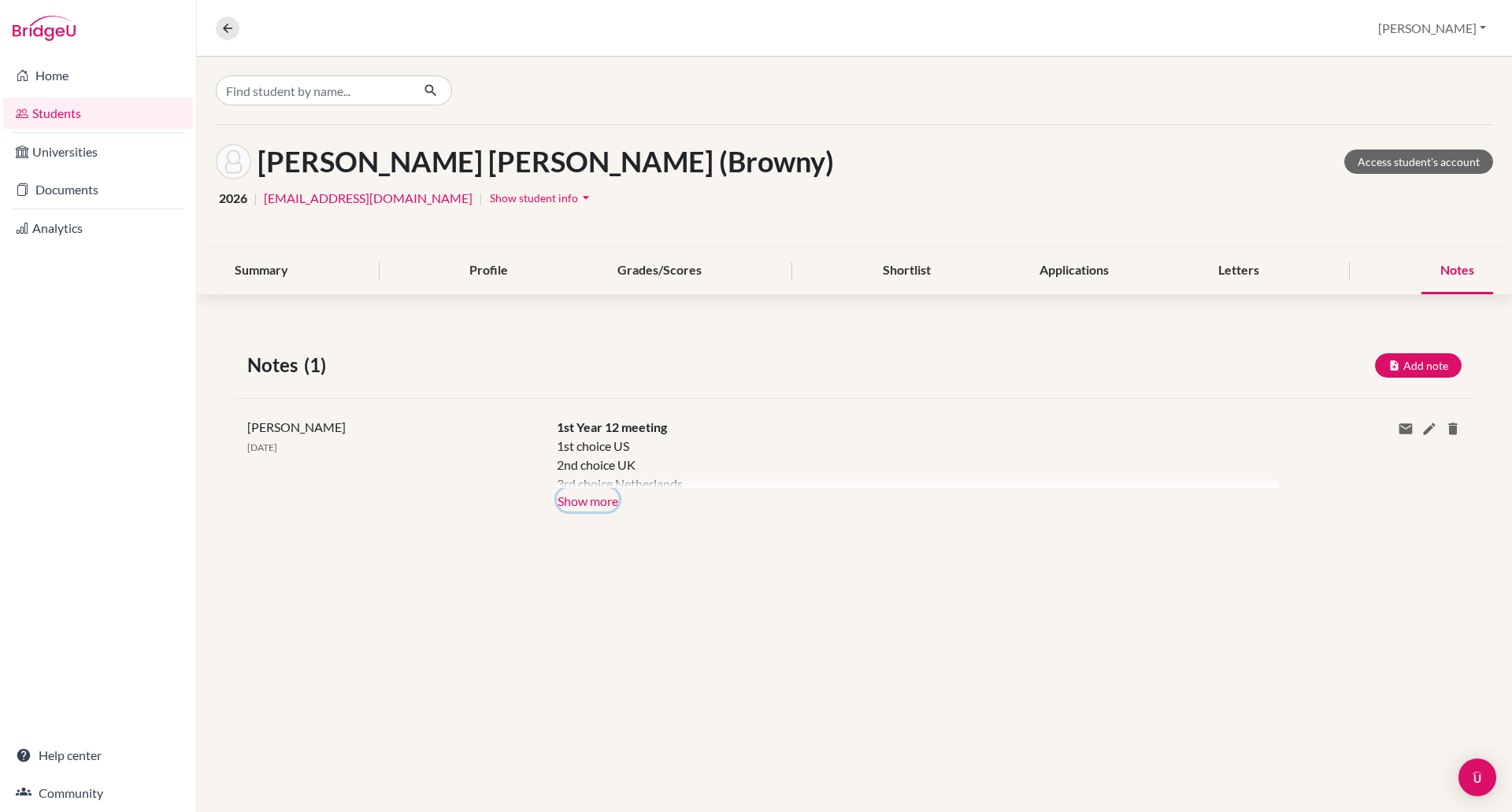
click at [571, 502] on button "Show more" at bounding box center [588, 499] width 62 height 23
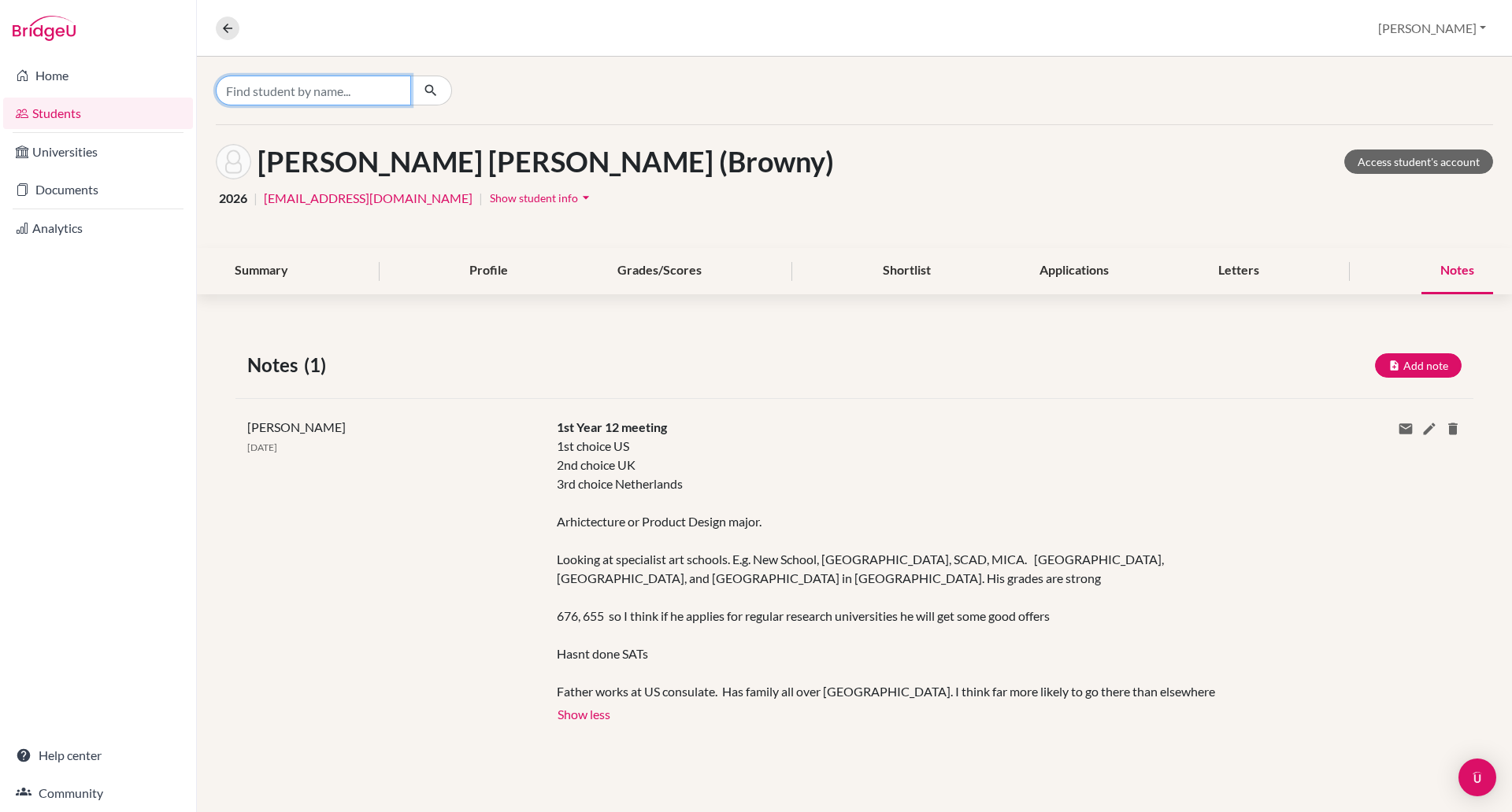
click at [285, 95] on input "Find student by name..." at bounding box center [313, 90] width 195 height 30
type input "norah"
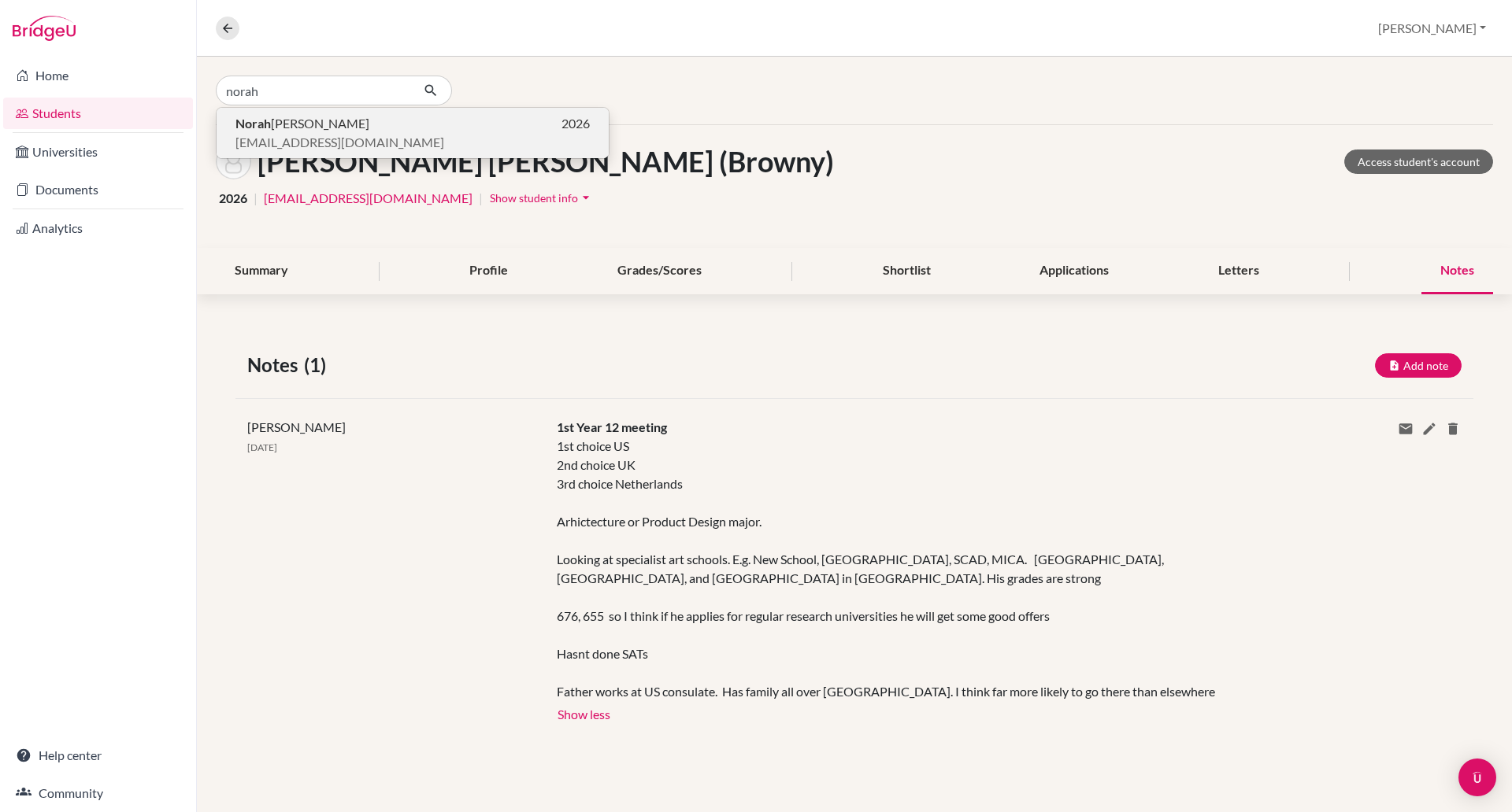
click at [298, 129] on span "Norah Clarkson" at bounding box center [303, 124] width 134 height 19
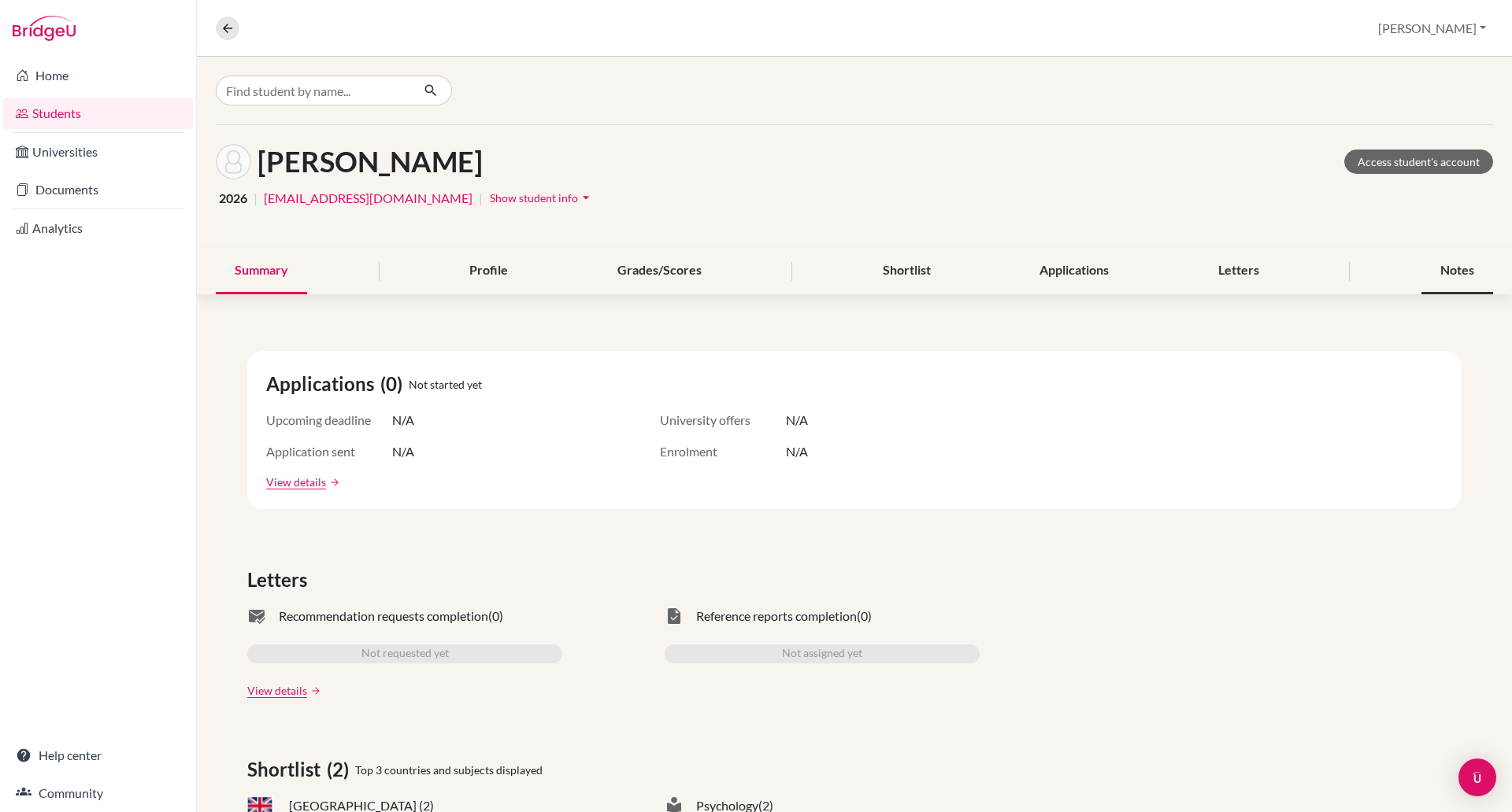
click at [1438, 267] on div "Notes" at bounding box center [1456, 271] width 71 height 46
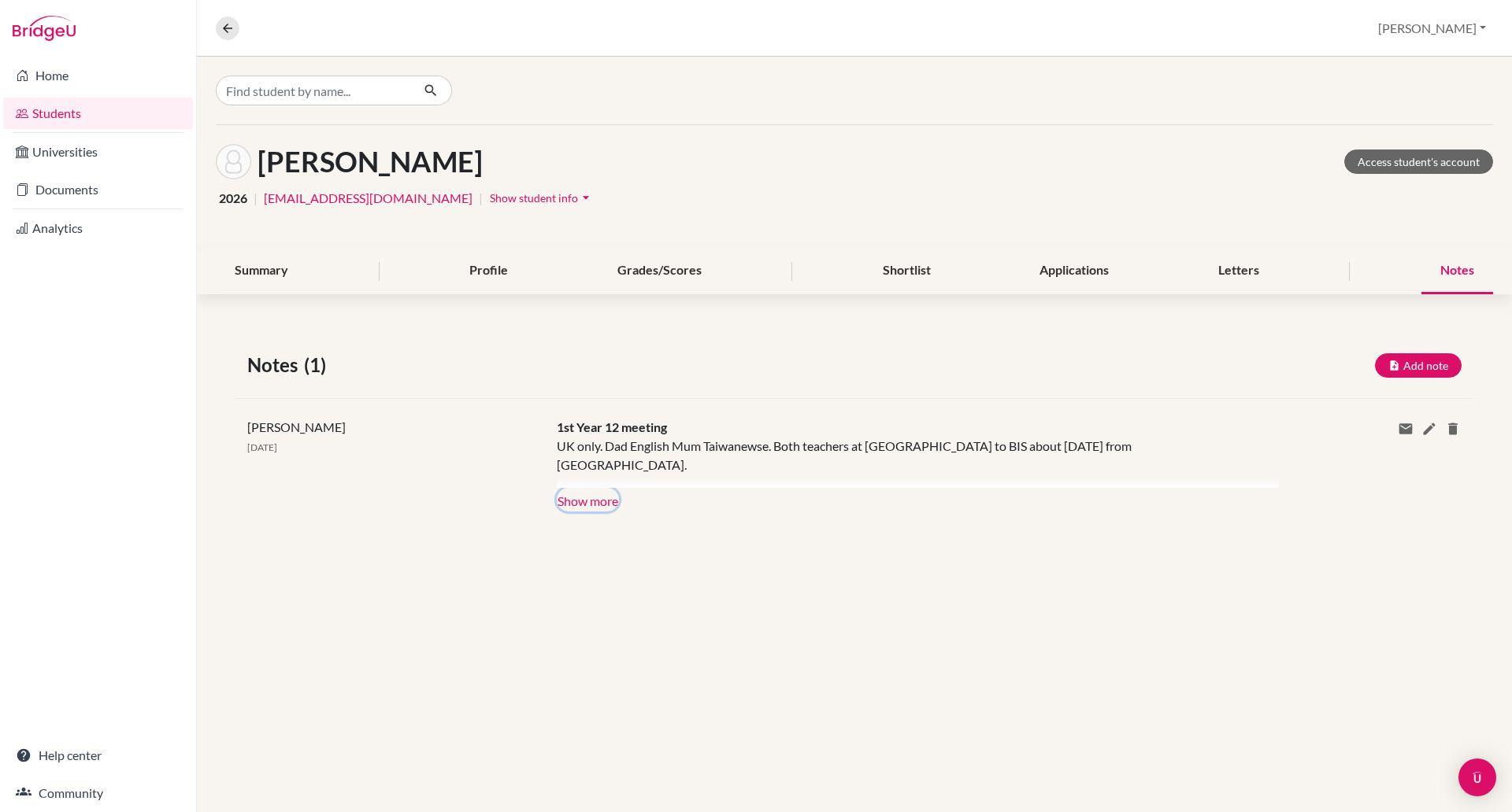
click at [600, 496] on button "Show more" at bounding box center [588, 499] width 62 height 23
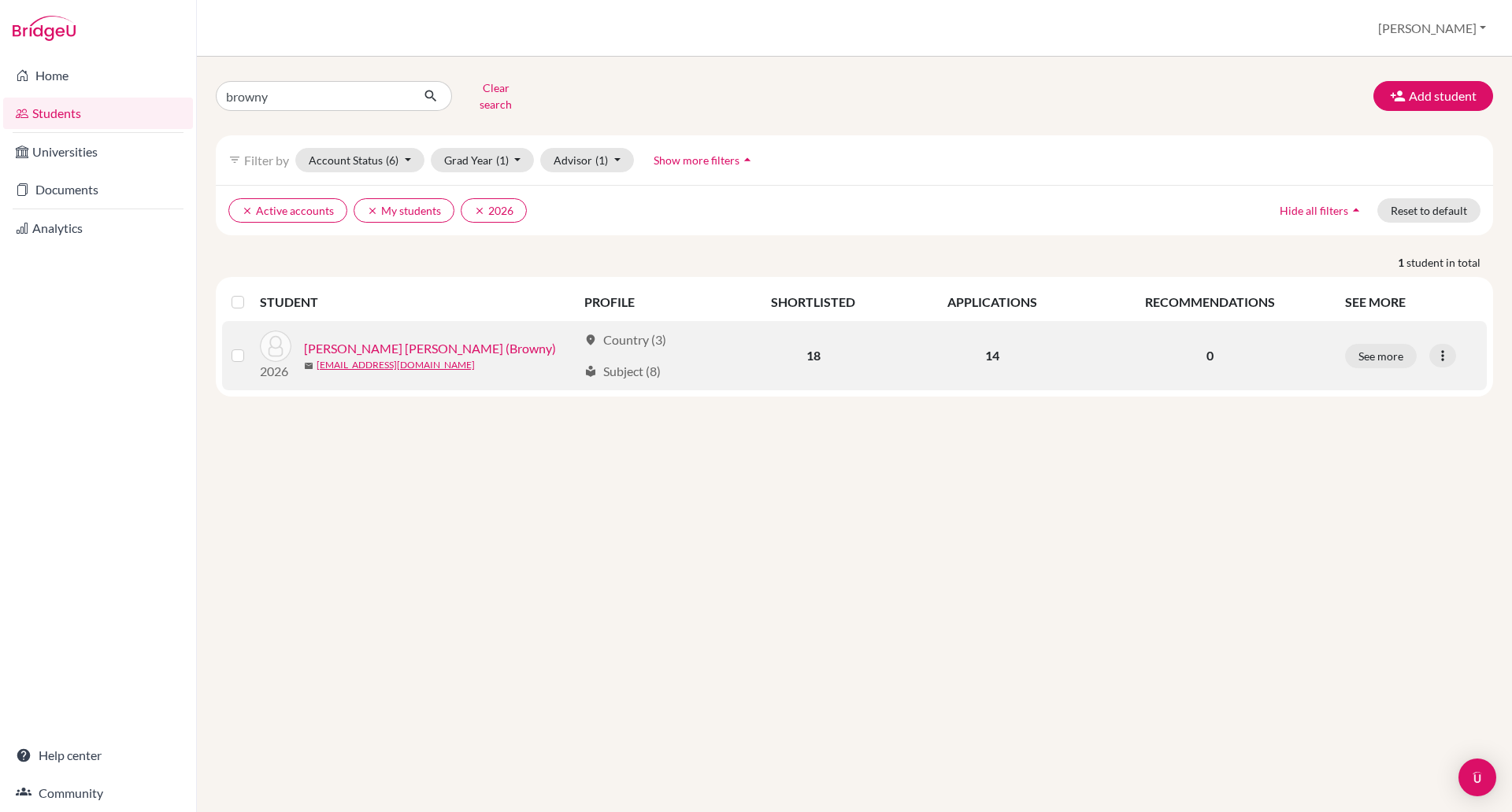
click at [410, 343] on link "[PERSON_NAME] [PERSON_NAME] (Browny)" at bounding box center [429, 348] width 252 height 19
click at [412, 339] on link "[PERSON_NAME] [PERSON_NAME] (Browny)" at bounding box center [429, 348] width 252 height 19
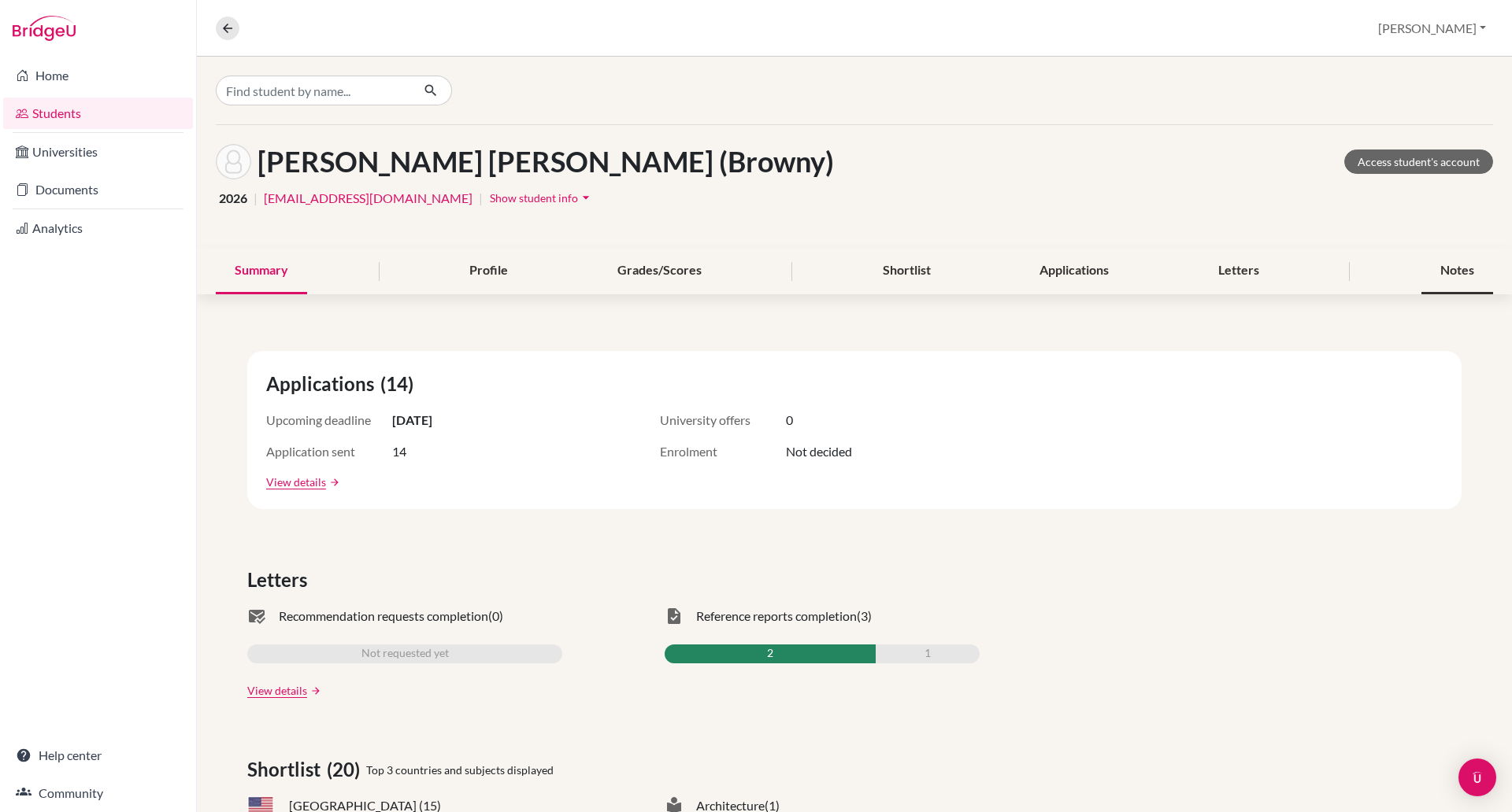
click at [1432, 273] on div "Notes" at bounding box center [1456, 271] width 71 height 46
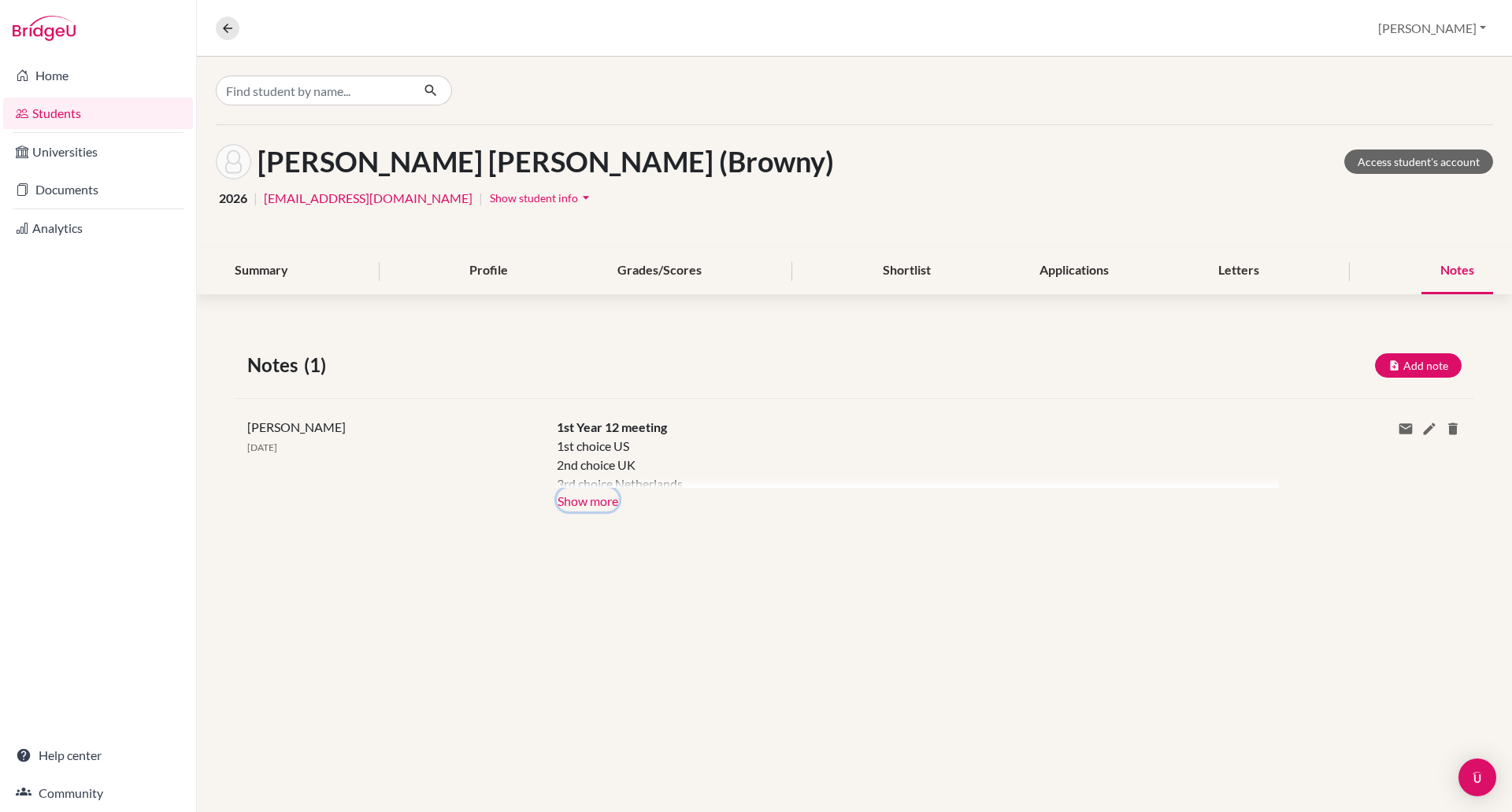
click at [596, 494] on button "Show more" at bounding box center [588, 499] width 62 height 23
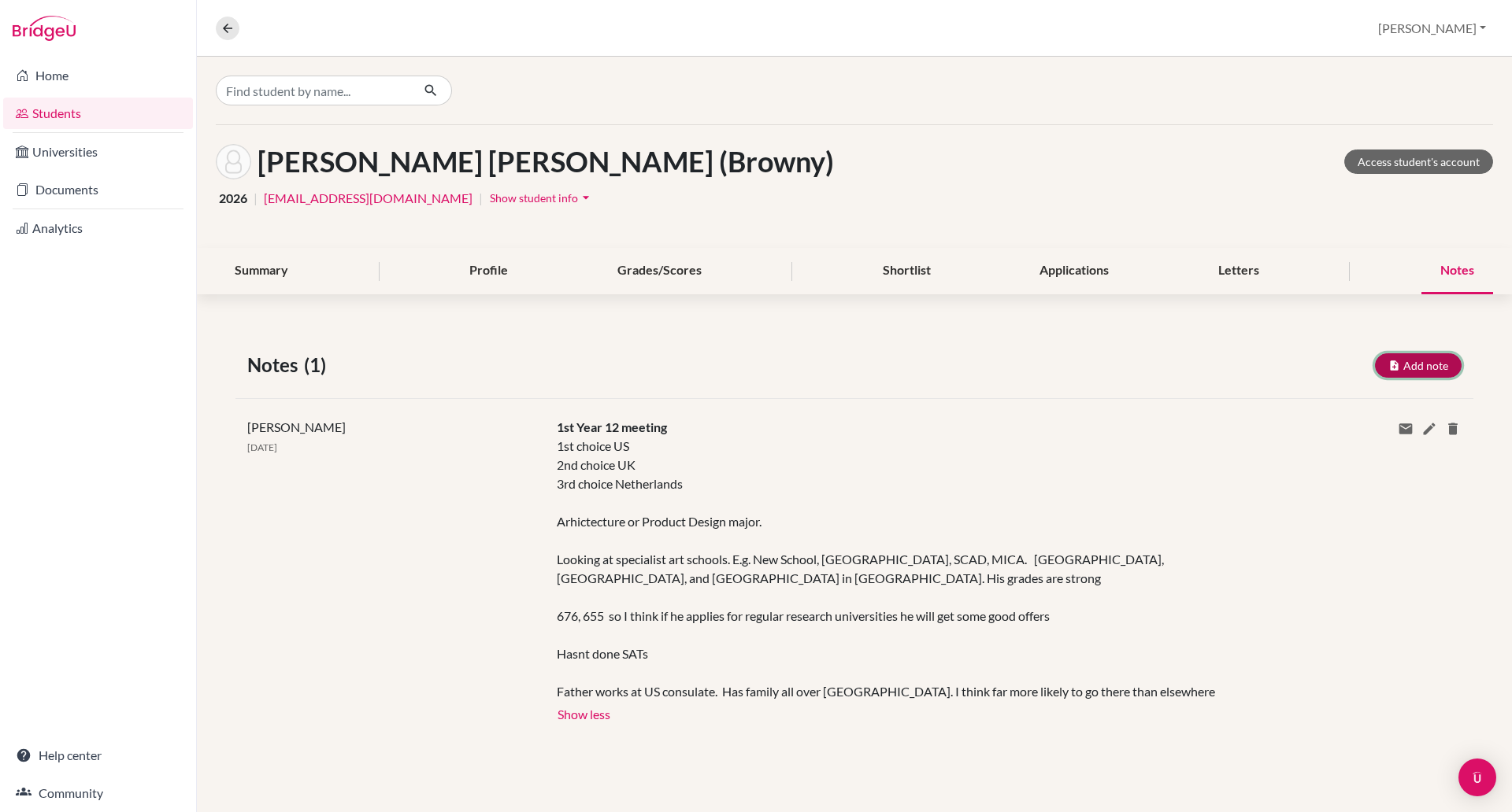
click at [1421, 366] on button "Add note" at bounding box center [1417, 366] width 87 height 24
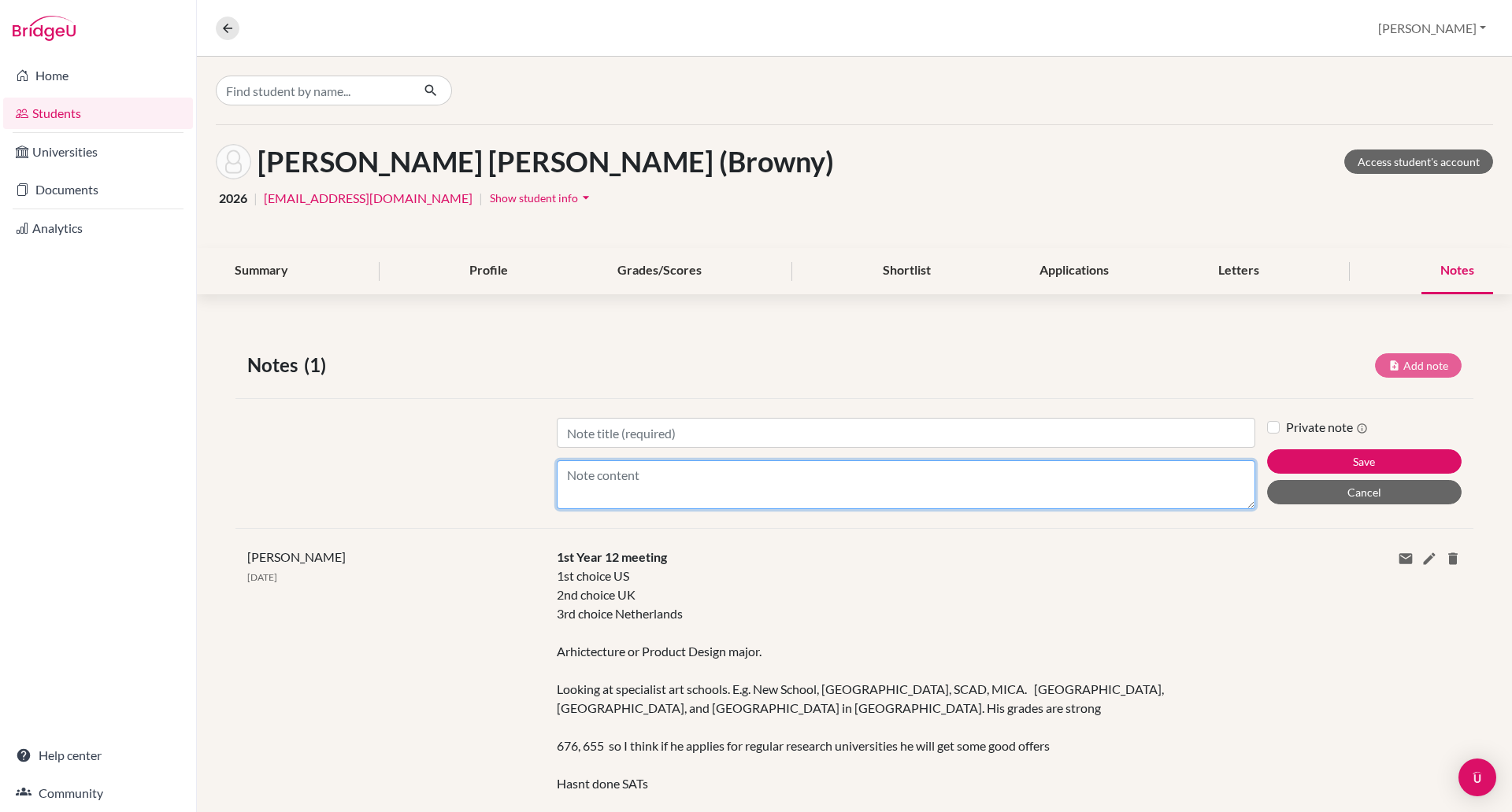
click at [591, 493] on textarea "Content" at bounding box center [906, 484] width 699 height 49
type textarea "No EA or ED"
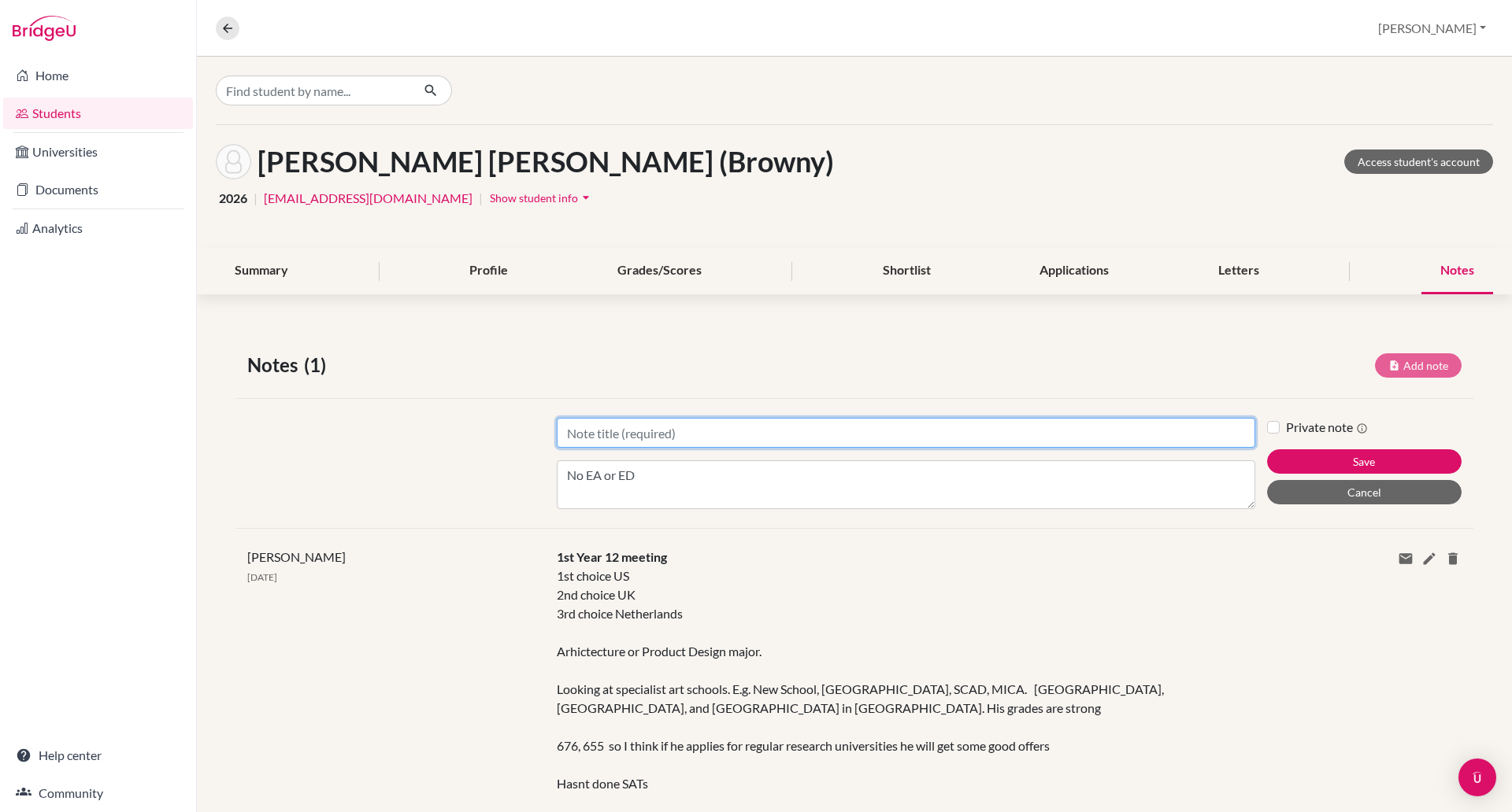
click at [610, 434] on input "Title" at bounding box center [906, 433] width 699 height 30
type input "n"
type input "meeting"
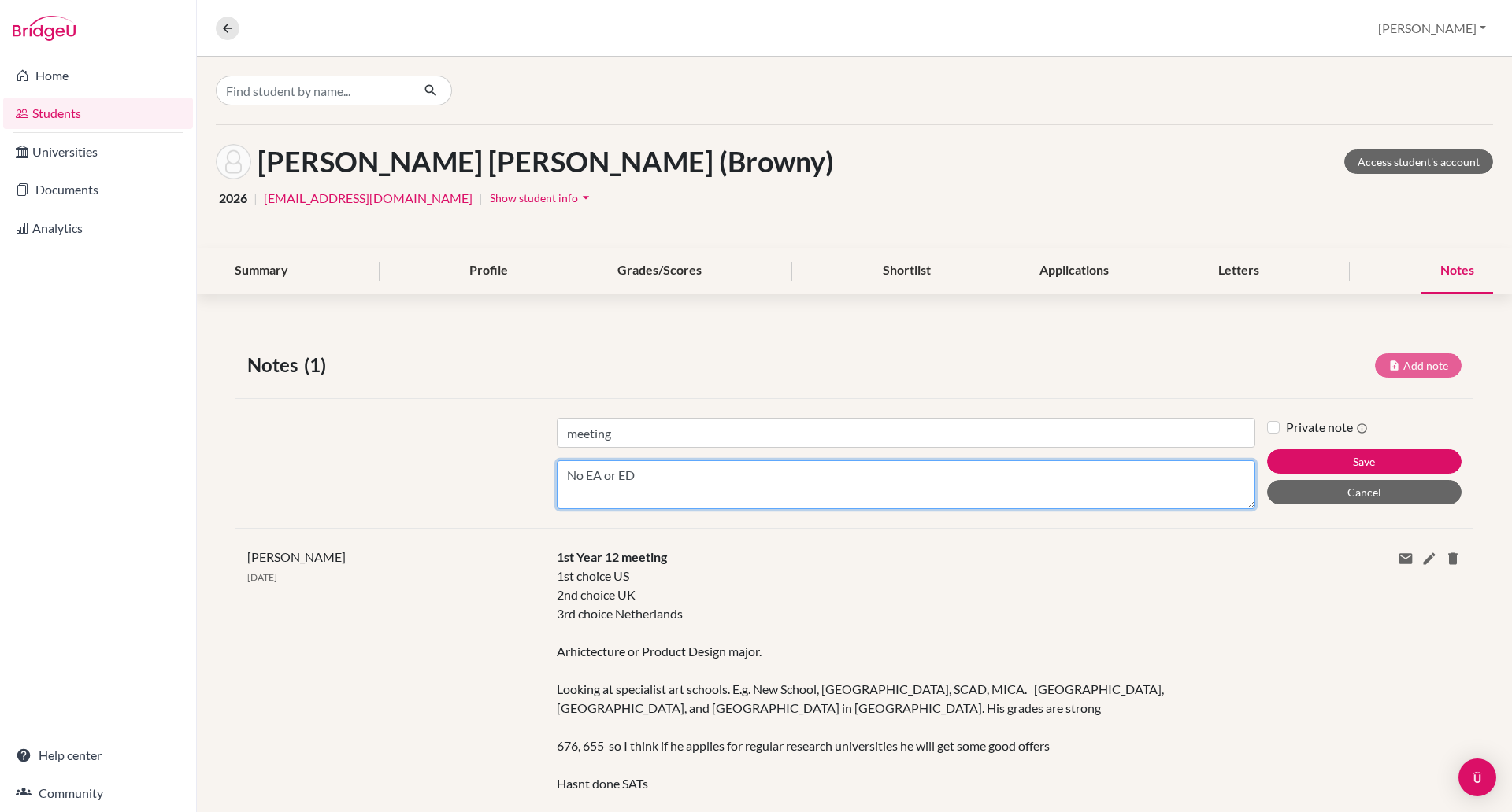
click at [635, 479] on textarea "No EA or ED" at bounding box center [906, 484] width 699 height 49
type textarea "No EA or ED so most deadlines will be January"
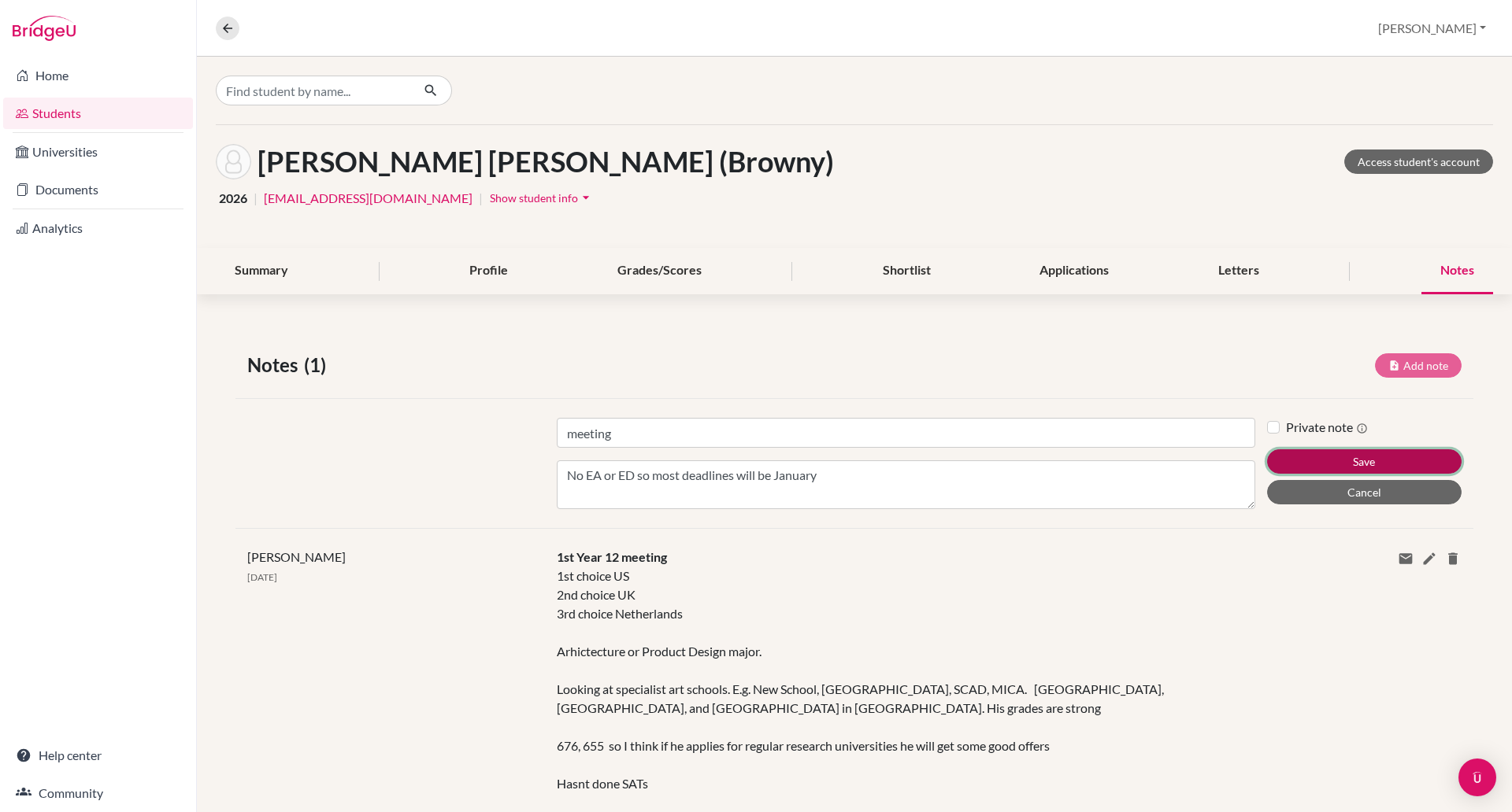
click at [1358, 460] on button "Save" at bounding box center [1364, 461] width 194 height 24
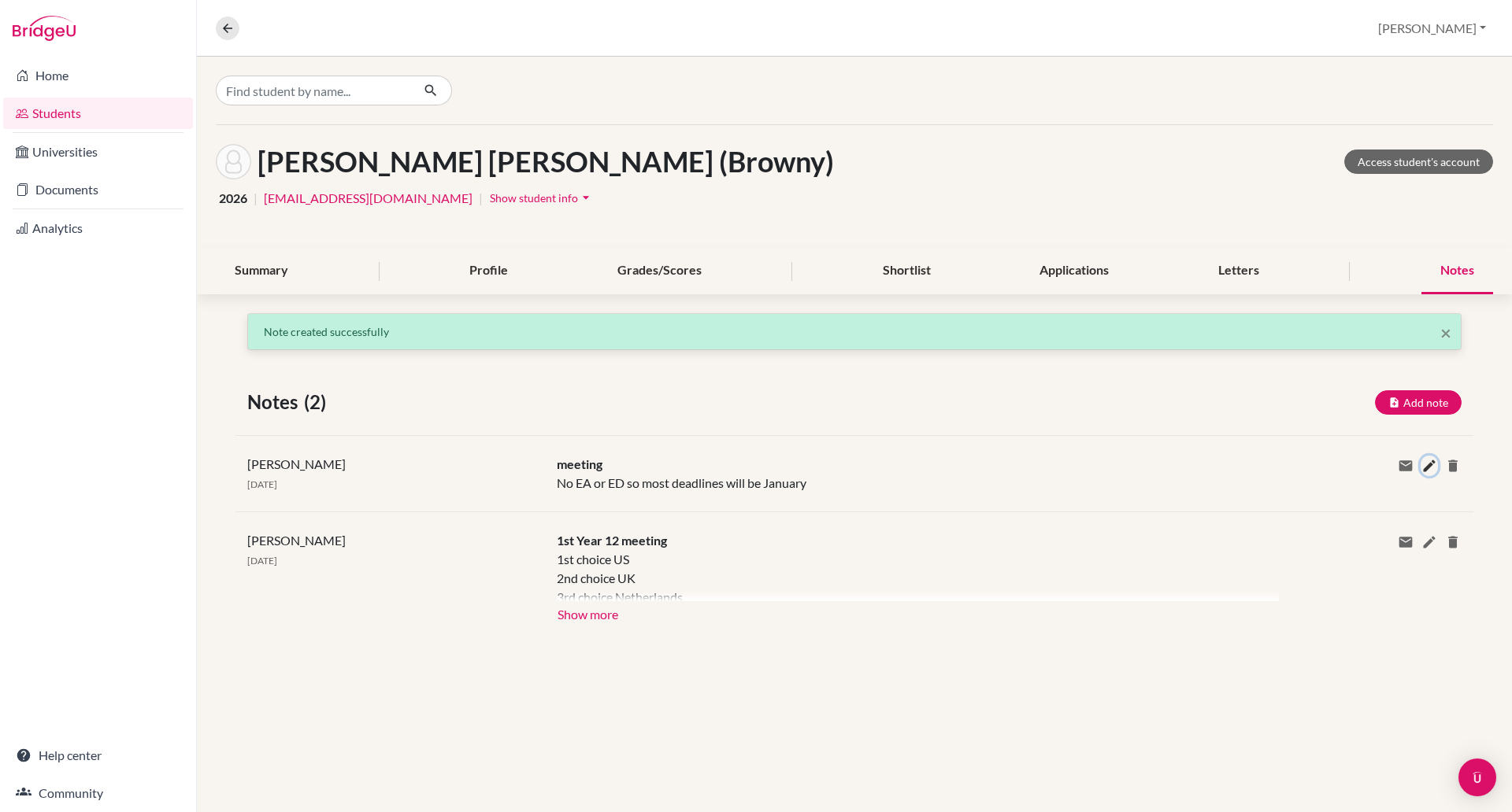
click at [1425, 469] on icon at bounding box center [1429, 465] width 15 height 15
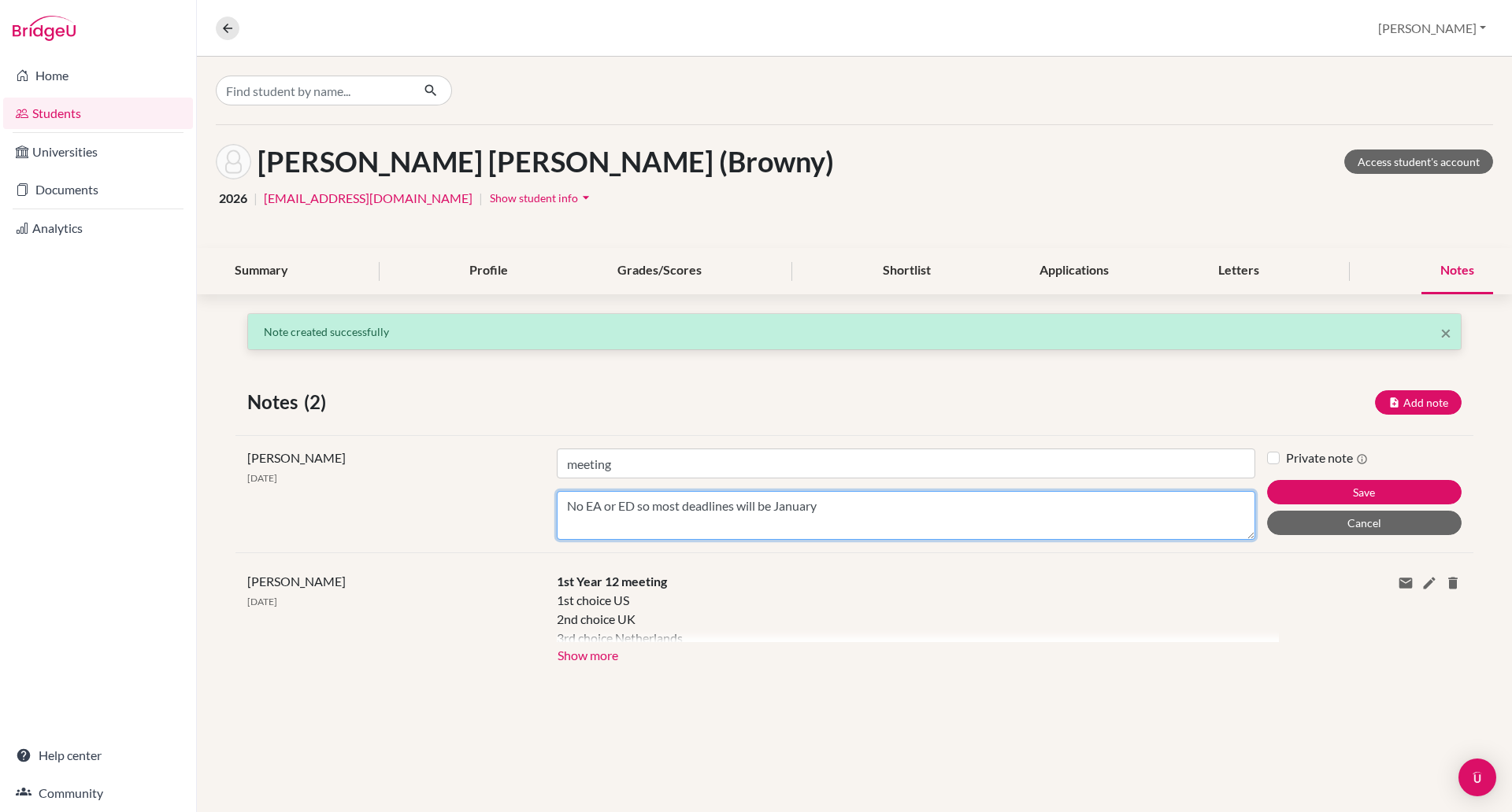
click at [889, 506] on textarea "No EA or ED so most deadlines will be January" at bounding box center [906, 515] width 699 height 49
type textarea "No EA or ED but he DOES have some November deadlines in the [GEOGRAPHIC_DATA]? …"
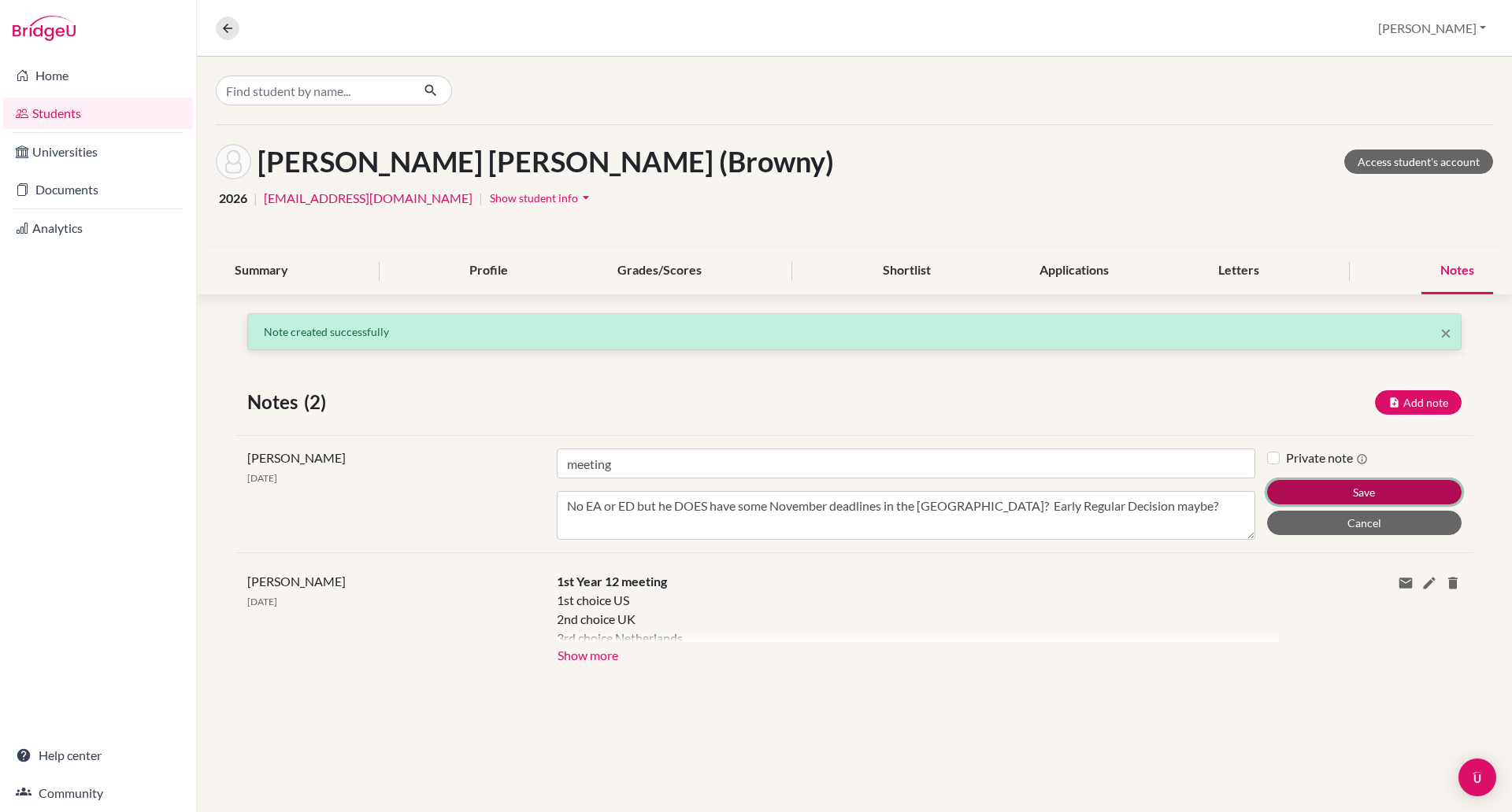
click at [1316, 486] on button "Save" at bounding box center [1364, 492] width 194 height 24
